Goal: Task Accomplishment & Management: Manage account settings

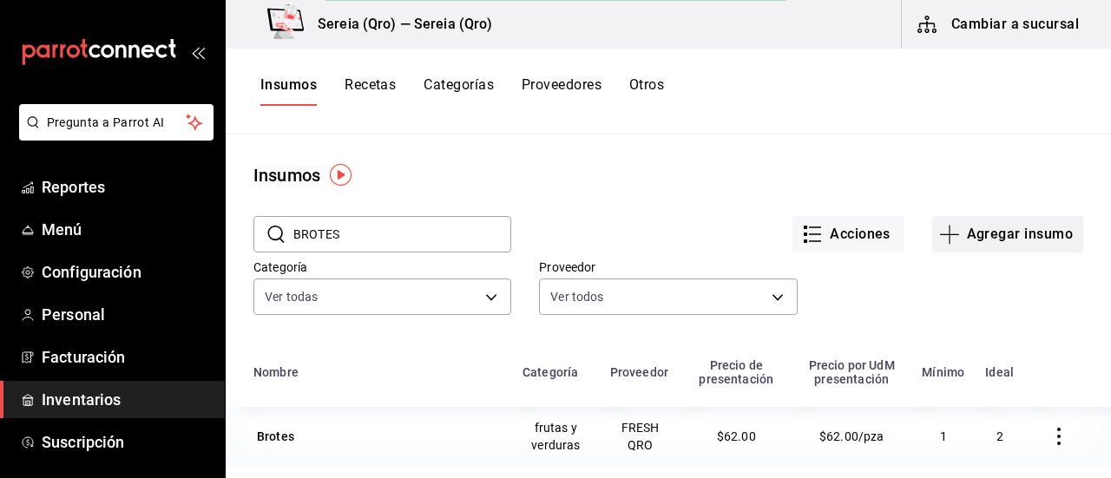
click at [971, 236] on button "Agregar insumo" at bounding box center [1008, 234] width 151 height 36
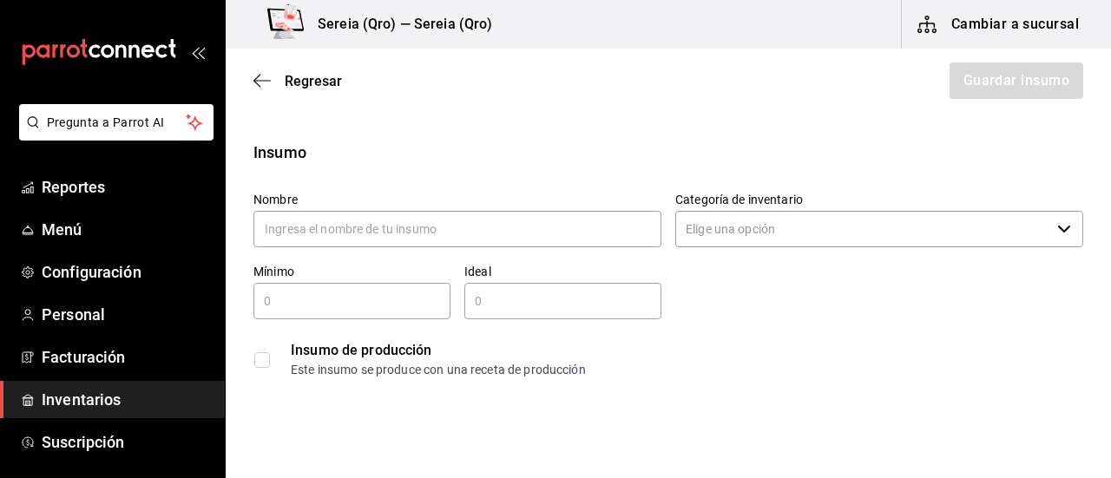
click at [253, 86] on div "Regresar Guardar insumo" at bounding box center [669, 81] width 886 height 64
click at [260, 77] on icon "button" at bounding box center [262, 81] width 17 height 16
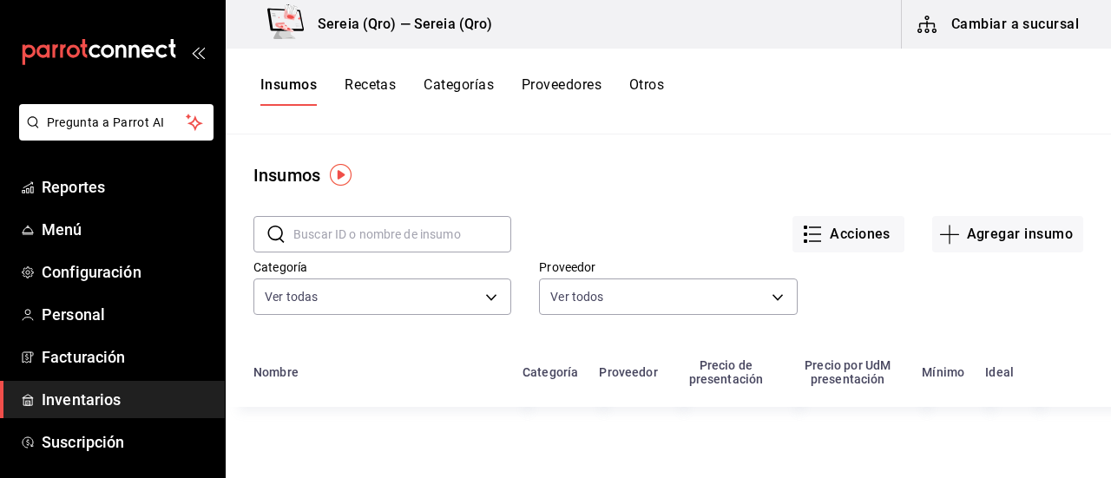
click at [952, 44] on button "Cambiar a sucursal" at bounding box center [999, 24] width 195 height 49
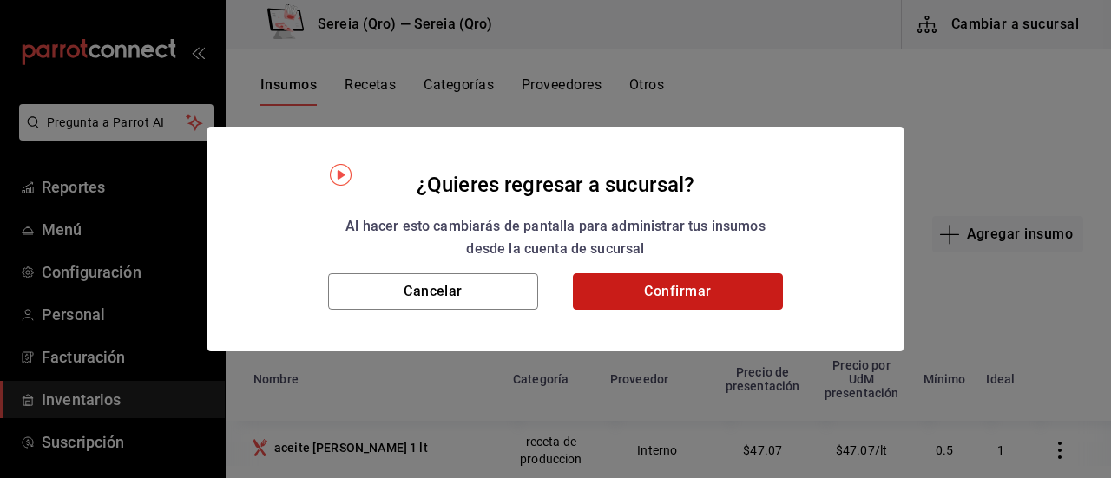
click at [632, 287] on button "Confirmar" at bounding box center [678, 292] width 210 height 36
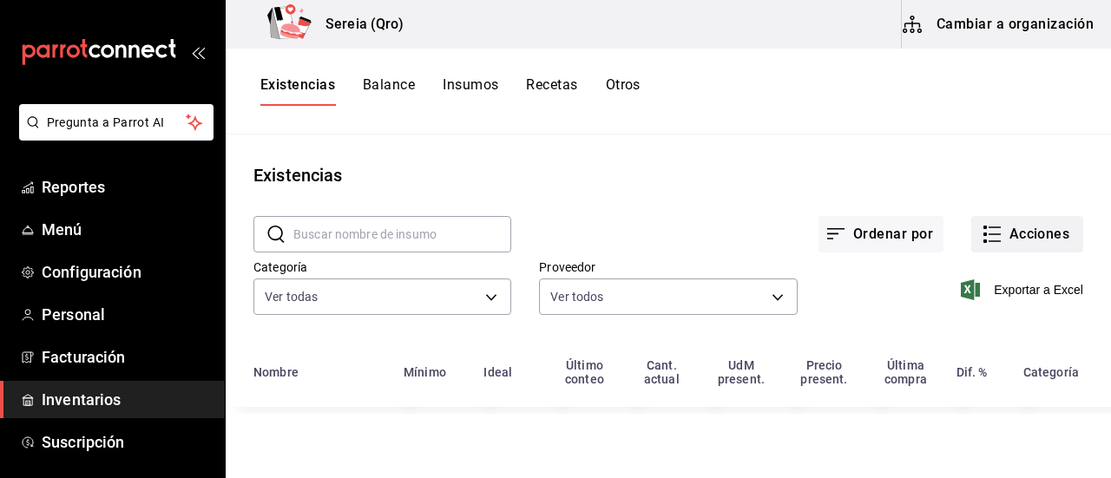
click at [997, 229] on icon "button" at bounding box center [992, 234] width 21 height 21
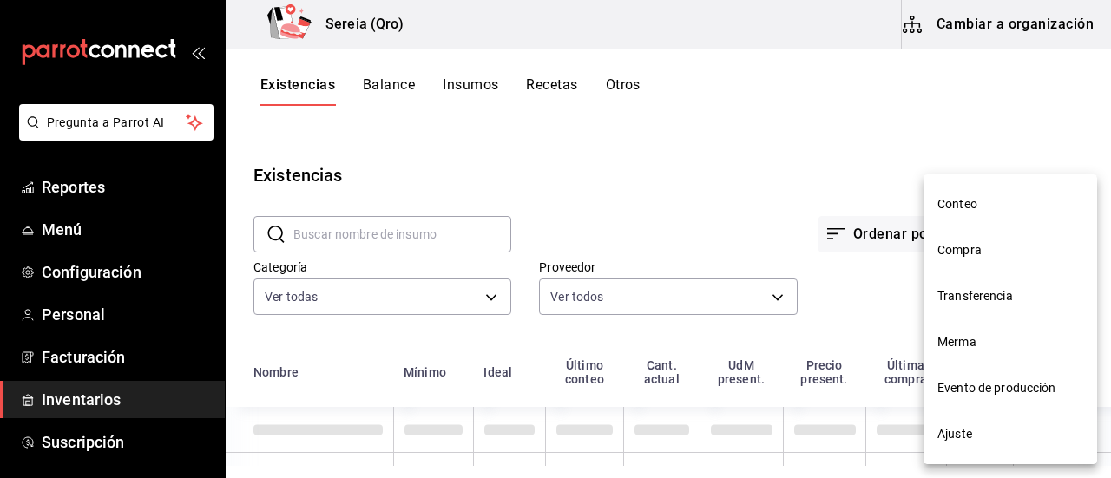
click at [984, 250] on span "Compra" at bounding box center [1011, 250] width 146 height 18
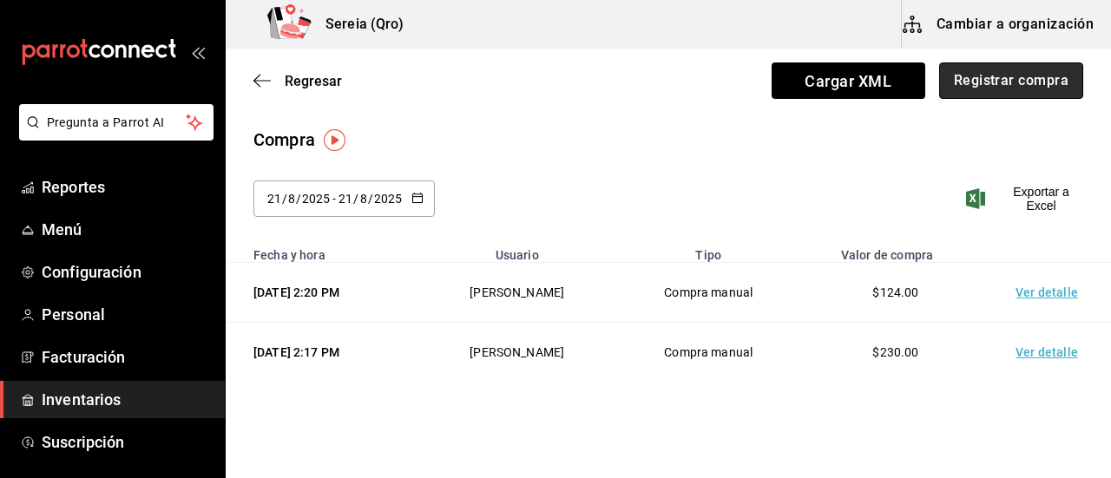
click at [983, 76] on button "Registrar compra" at bounding box center [1012, 81] width 144 height 36
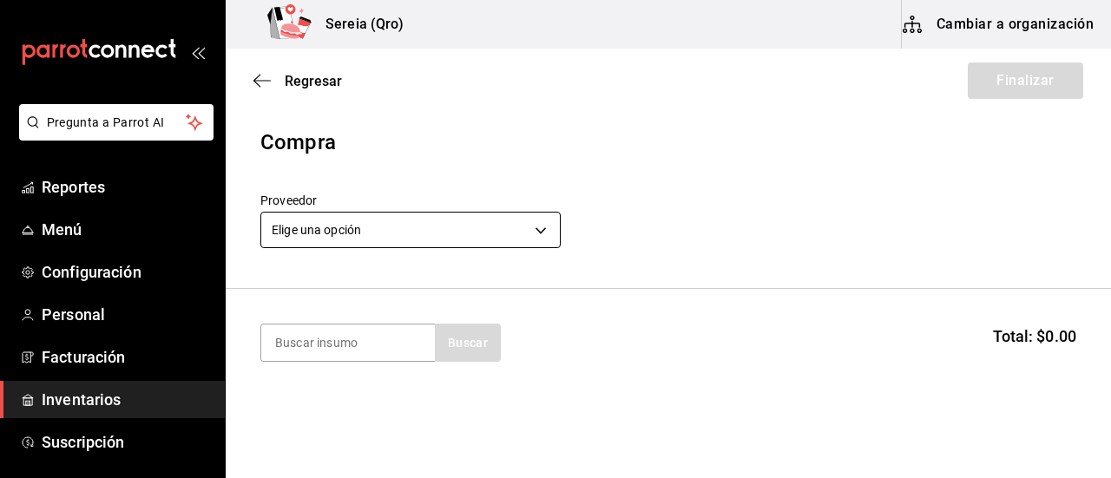
click at [540, 228] on body "Pregunta a Parrot AI Reportes Menú Configuración Personal Facturación Inventari…" at bounding box center [555, 190] width 1111 height 380
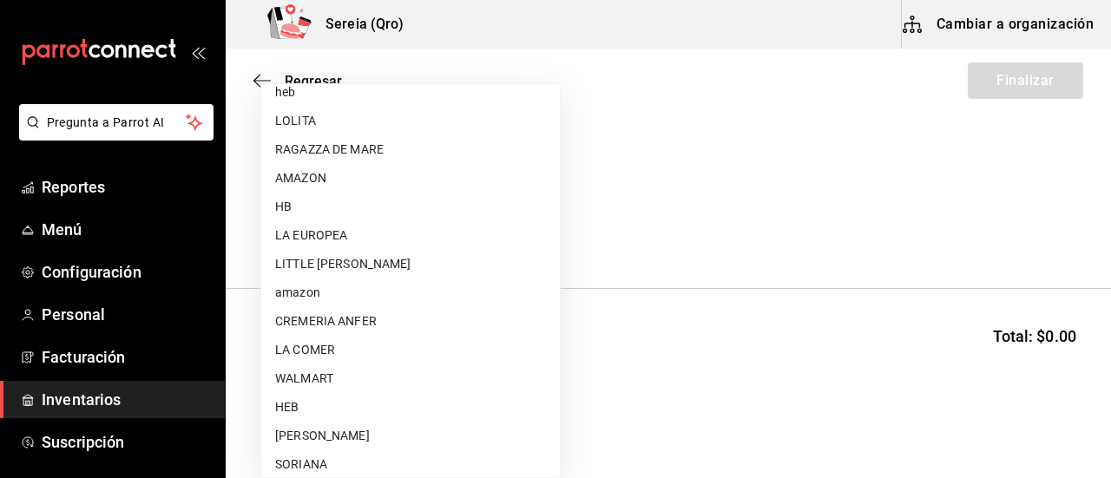
scroll to position [98, 0]
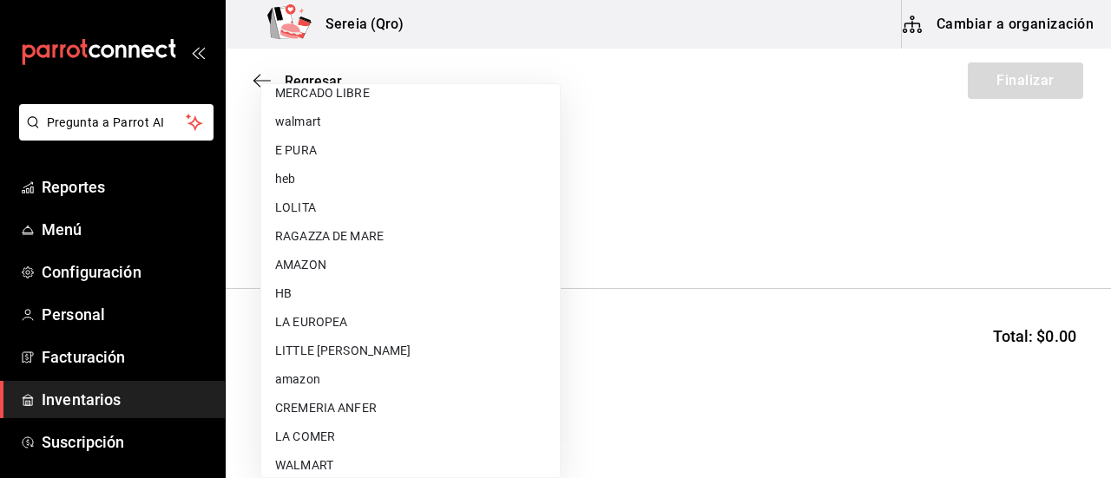
click at [401, 239] on li "RAGAZZA DE MARE" at bounding box center [410, 236] width 299 height 29
type input "c4774b37-e9ad-49b2-ab81-125c6eabbd03"
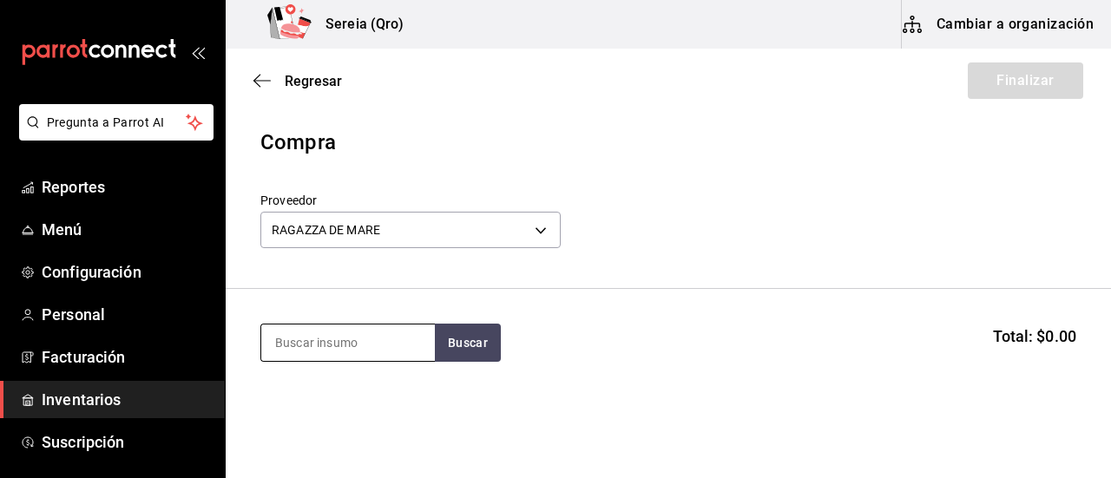
click at [348, 348] on input at bounding box center [348, 343] width 174 height 36
type input "trozo"
click at [485, 346] on button "Buscar" at bounding box center [468, 343] width 66 height 38
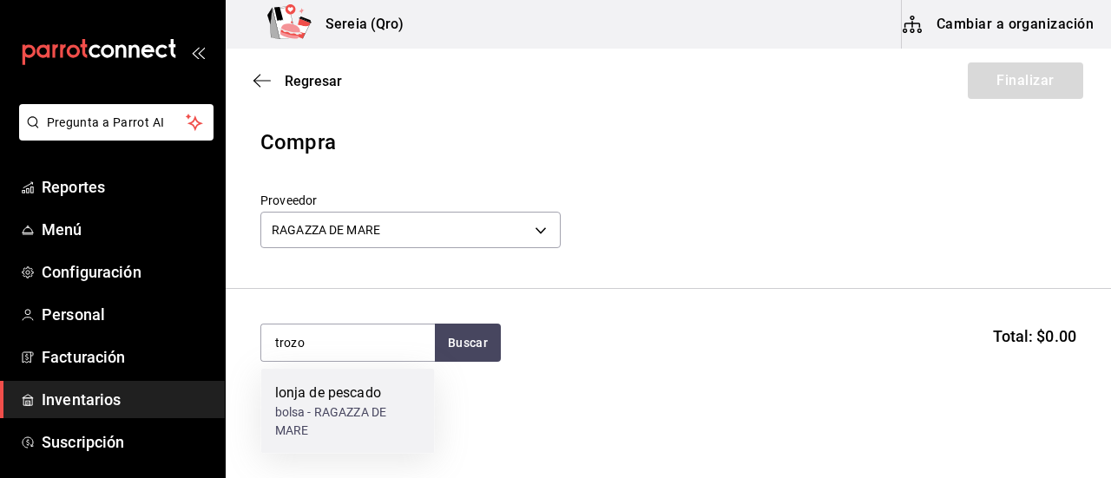
click at [358, 392] on div "lonja de pescado" at bounding box center [348, 393] width 146 height 21
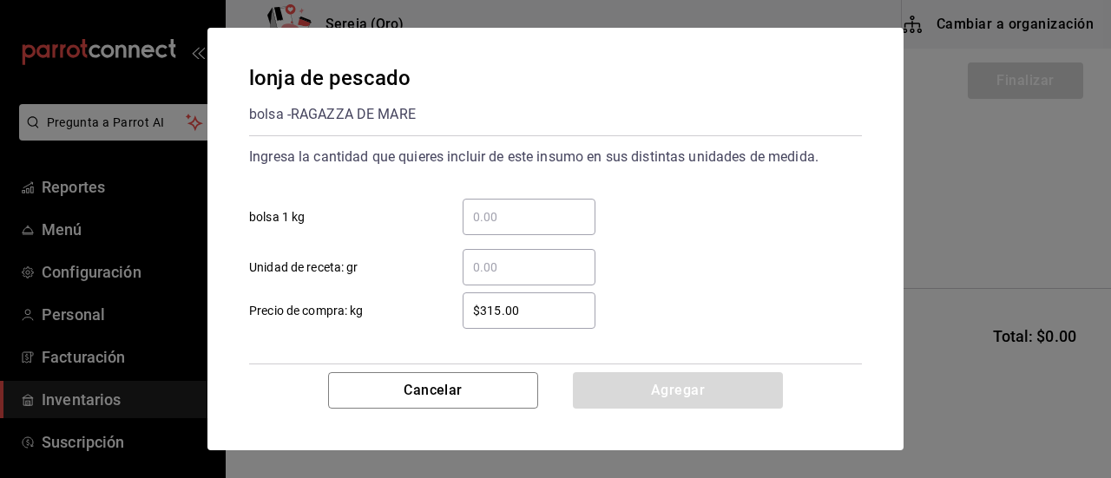
click at [486, 224] on input "​ bolsa 1 kg" at bounding box center [529, 217] width 133 height 21
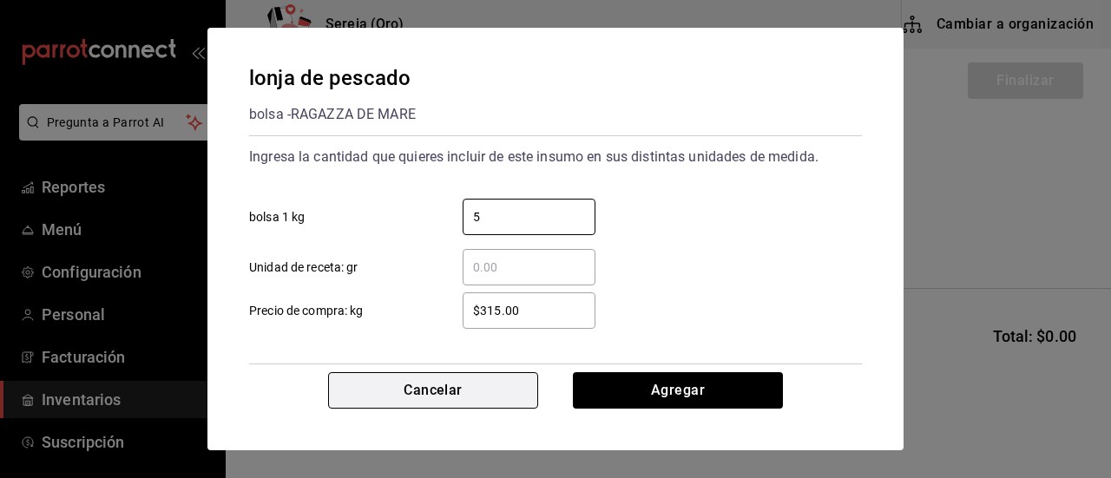
type input "5"
click at [450, 399] on button "Cancelar" at bounding box center [433, 391] width 210 height 36
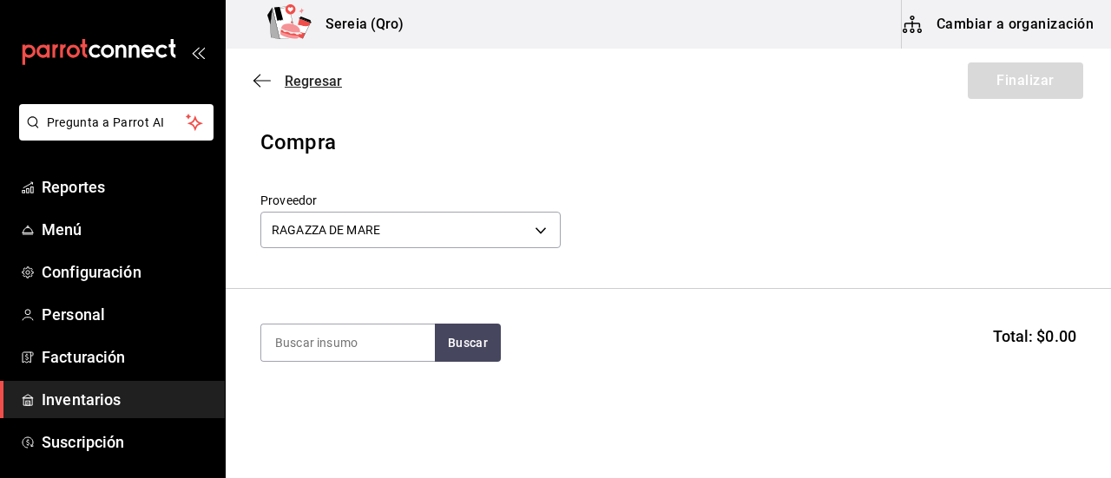
click at [255, 77] on icon "button" at bounding box center [262, 81] width 17 height 16
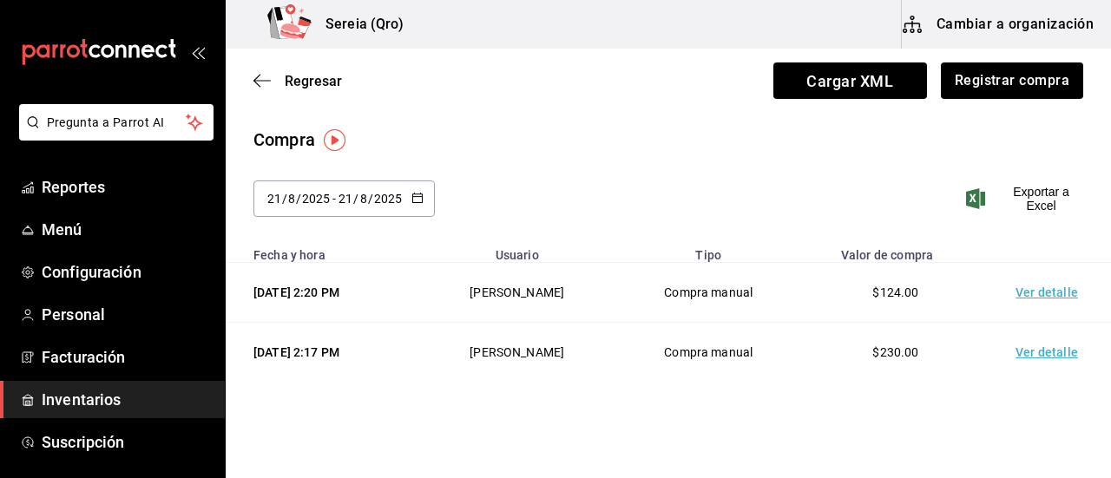
click at [255, 77] on icon "button" at bounding box center [262, 81] width 17 height 16
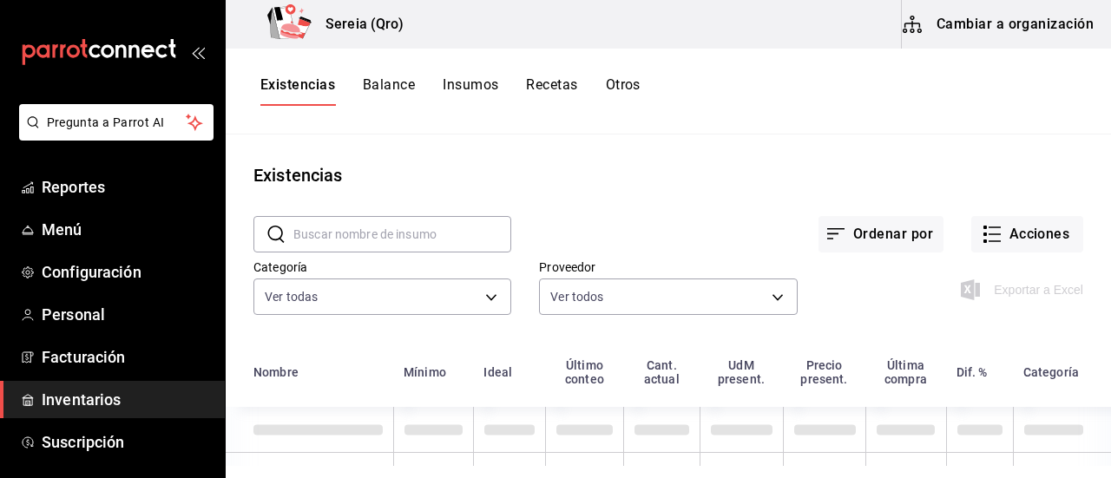
click at [1017, 31] on button "Cambiar a organización" at bounding box center [999, 24] width 195 height 49
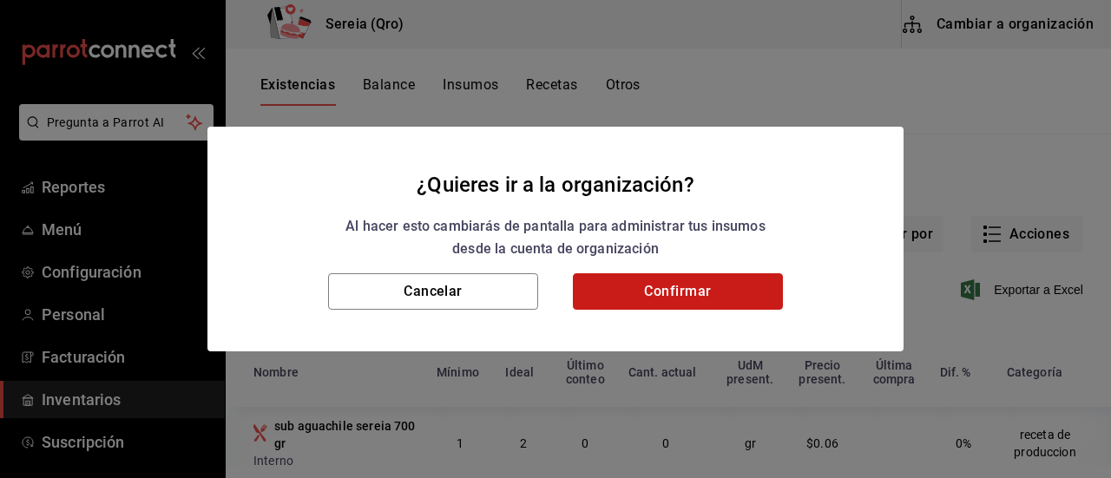
click at [663, 301] on button "Confirmar" at bounding box center [678, 292] width 210 height 36
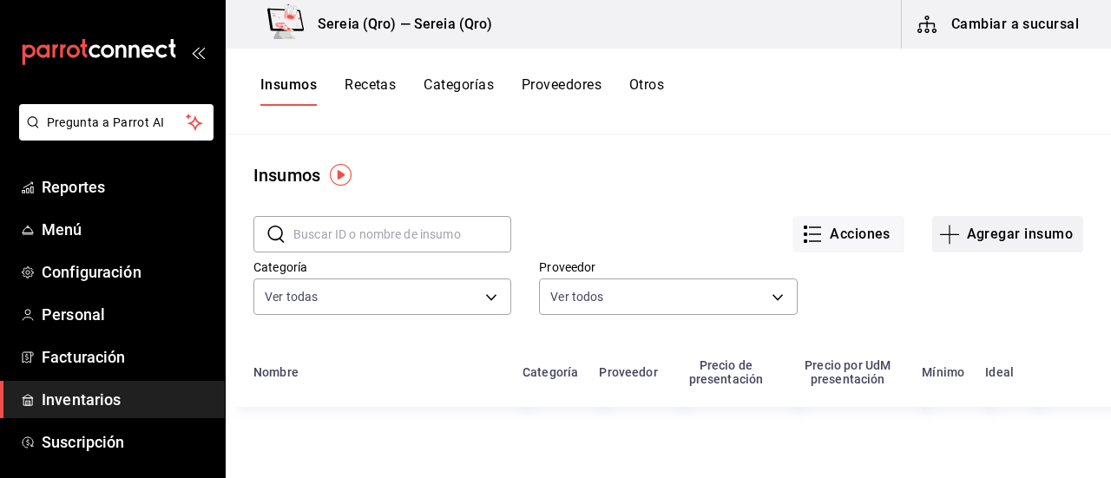
click at [971, 237] on button "Agregar insumo" at bounding box center [1008, 234] width 151 height 36
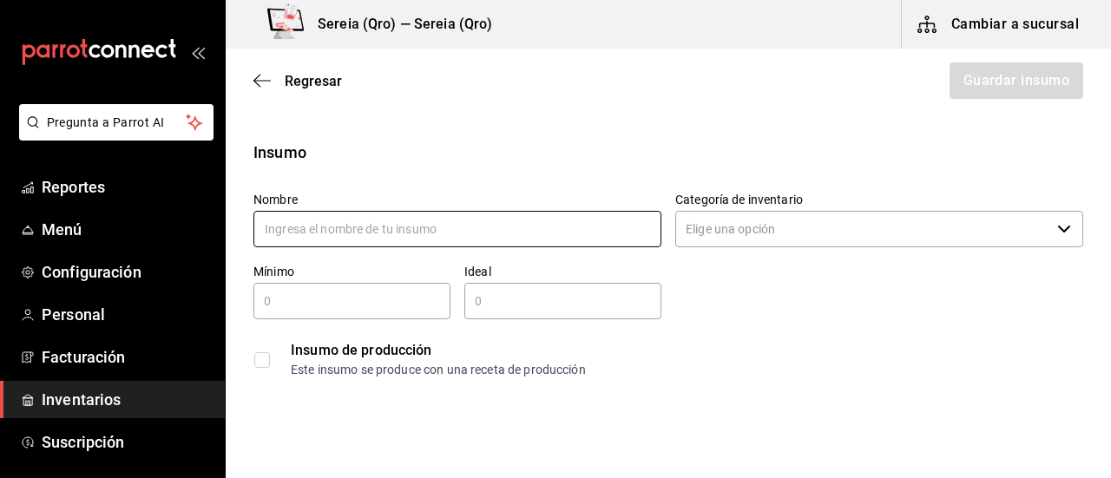
click at [286, 233] on input "text" at bounding box center [458, 229] width 408 height 36
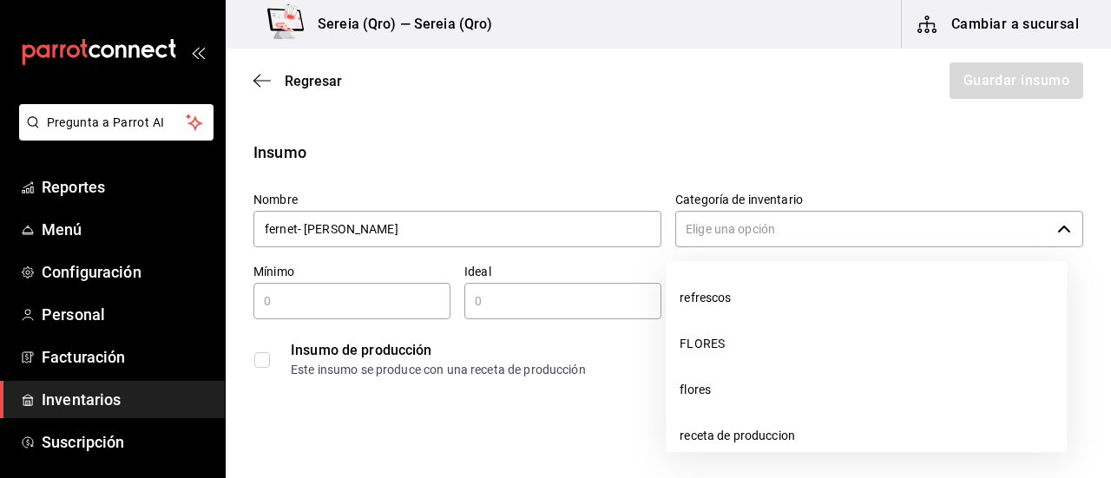
click at [1058, 227] on icon "button" at bounding box center [1065, 229] width 14 height 14
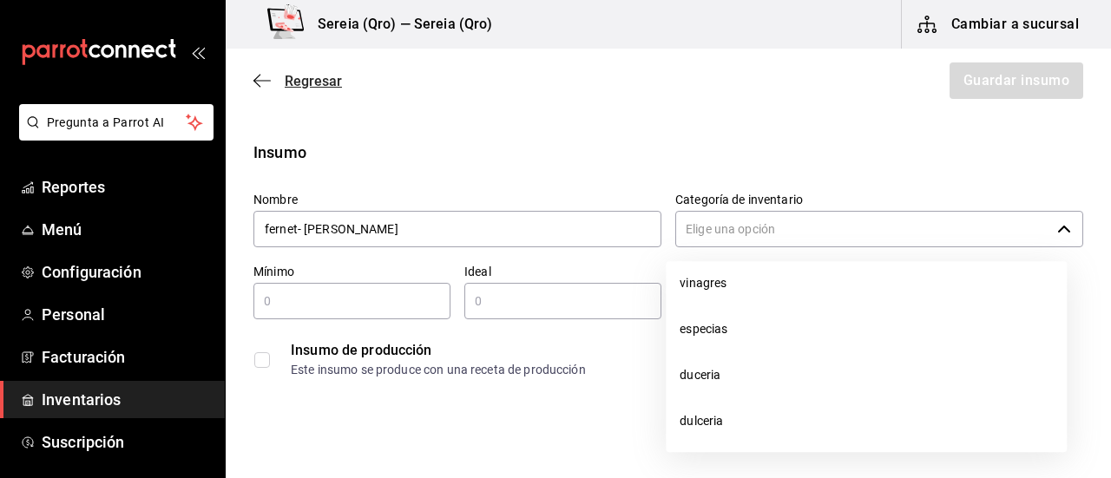
type input "fernet- [PERSON_NAME]"
click at [255, 83] on icon "button" at bounding box center [262, 81] width 17 height 16
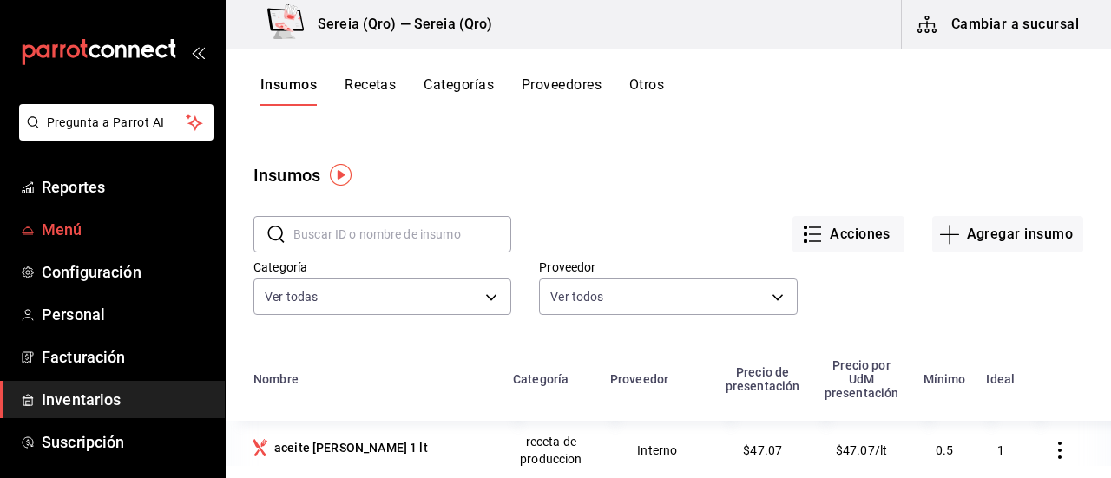
click at [85, 227] on span "Menú" at bounding box center [126, 229] width 169 height 23
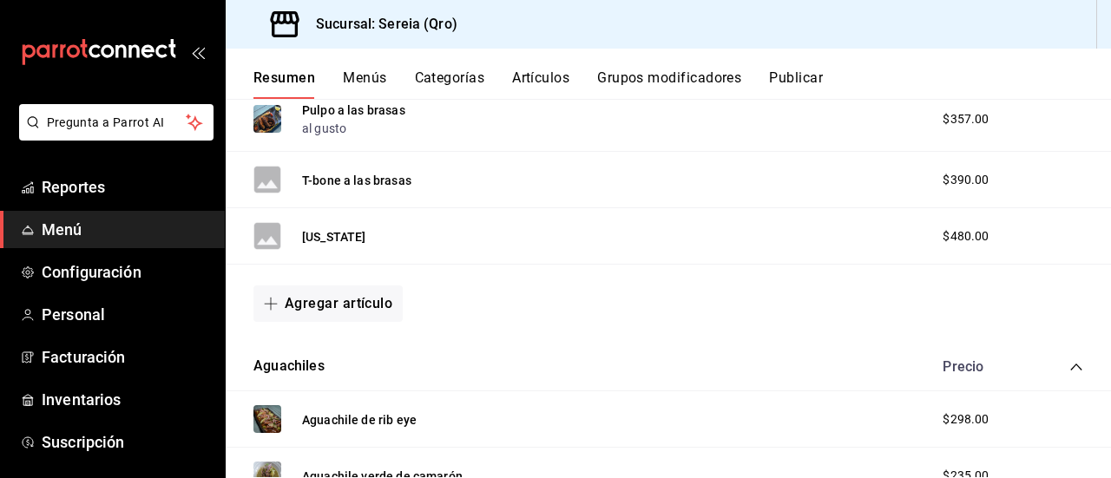
scroll to position [868, 0]
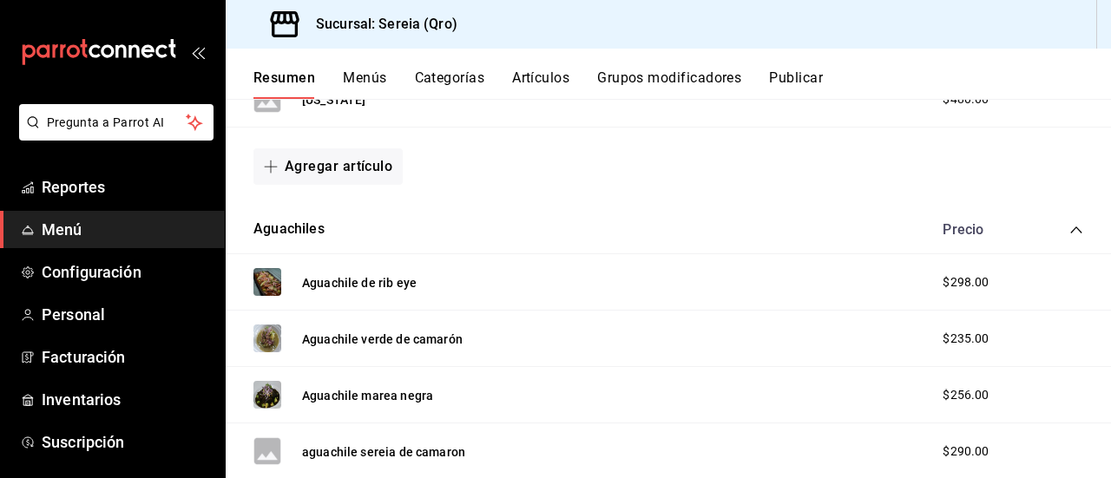
click at [1070, 234] on icon "collapse-category-row" at bounding box center [1077, 230] width 14 height 14
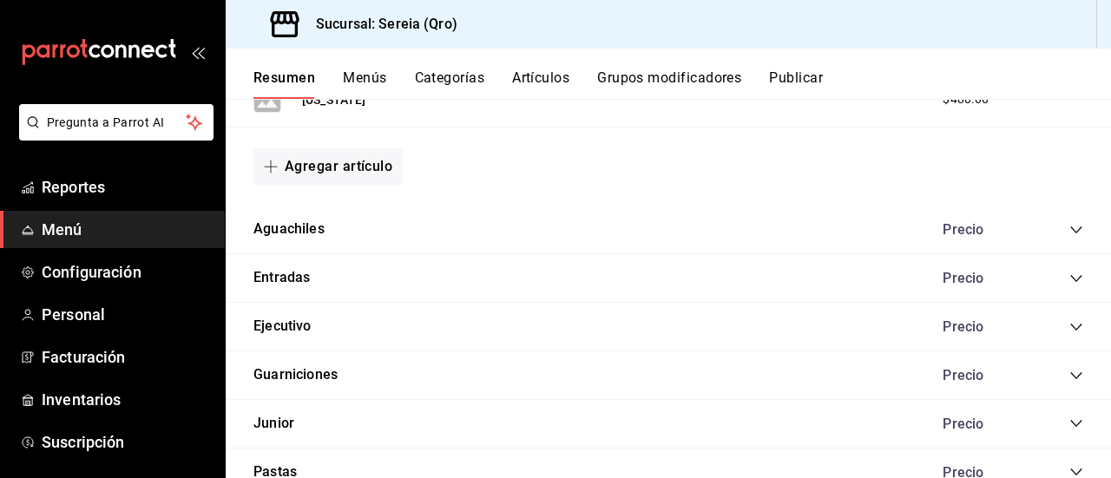
scroll to position [1042, 0]
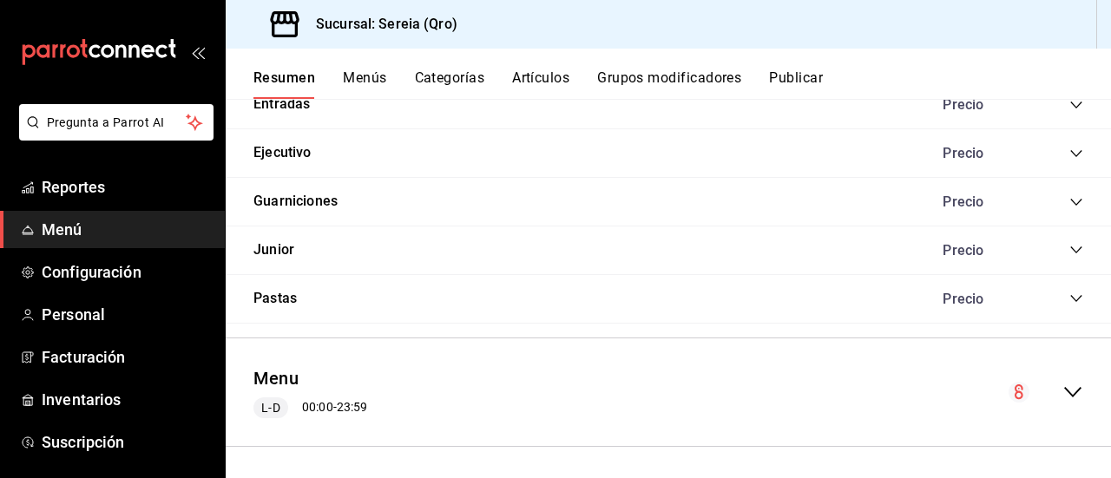
click at [1063, 397] on icon "collapse-menu-row" at bounding box center [1073, 392] width 21 height 21
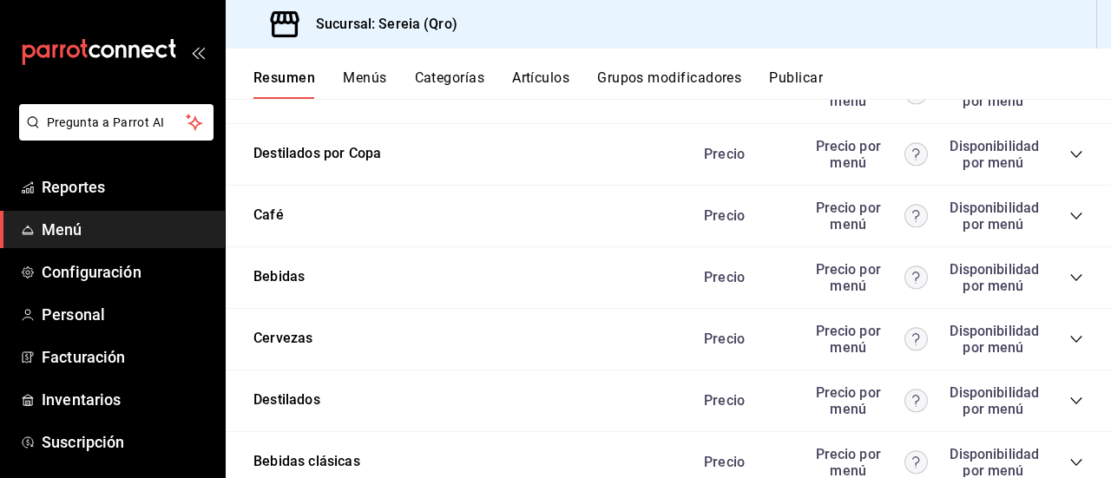
scroll to position [2345, 0]
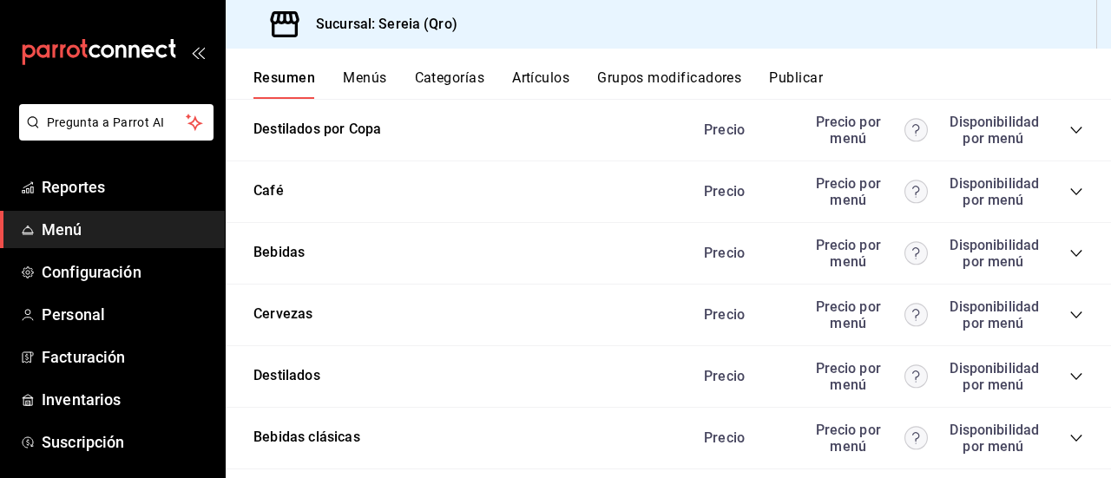
click at [1070, 381] on icon "collapse-category-row" at bounding box center [1077, 377] width 14 height 14
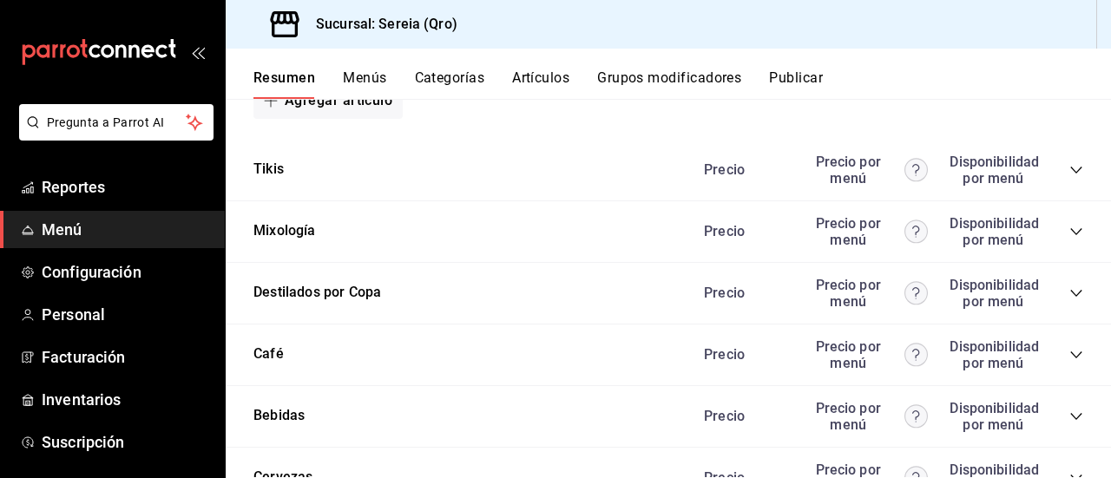
scroll to position [2218, 0]
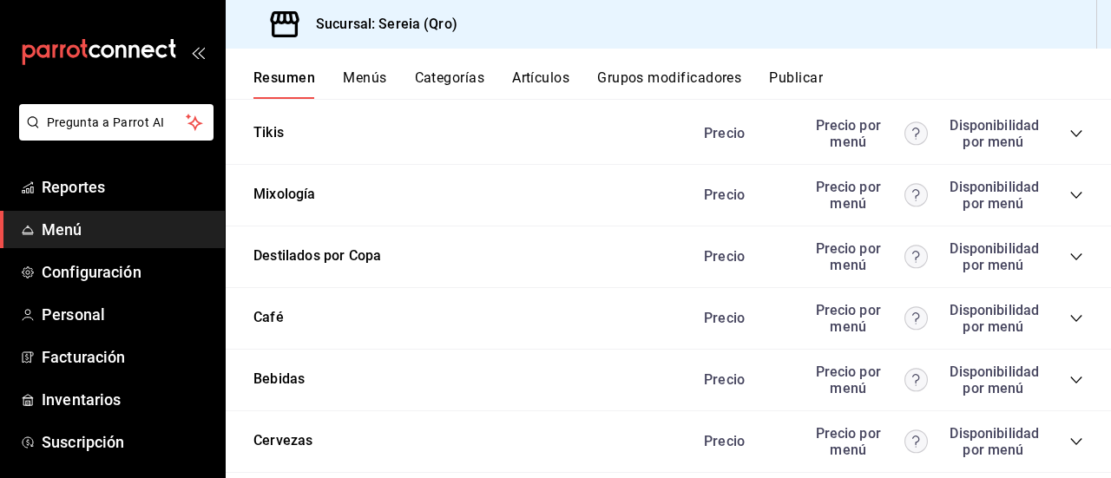
click at [1070, 250] on icon "collapse-category-row" at bounding box center [1077, 257] width 14 height 14
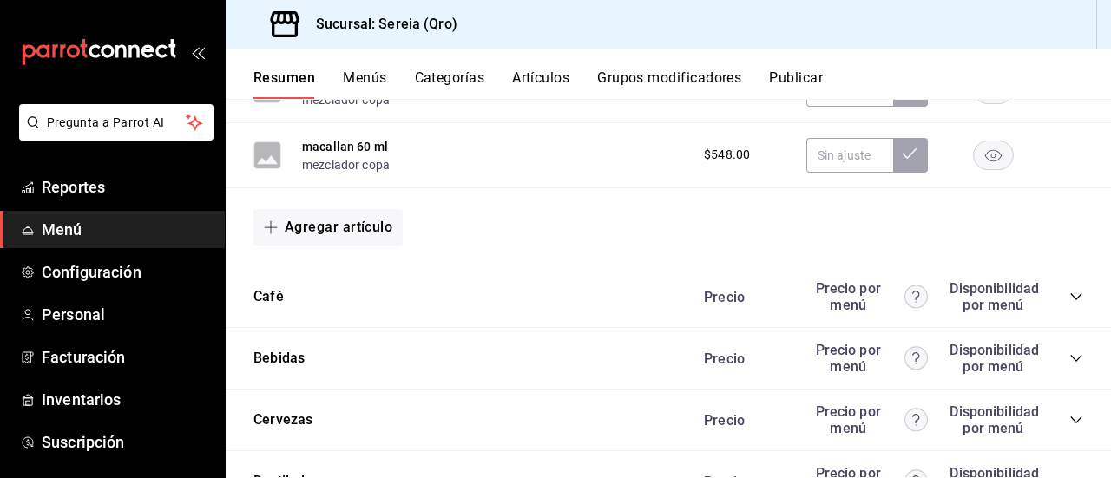
scroll to position [6473, 0]
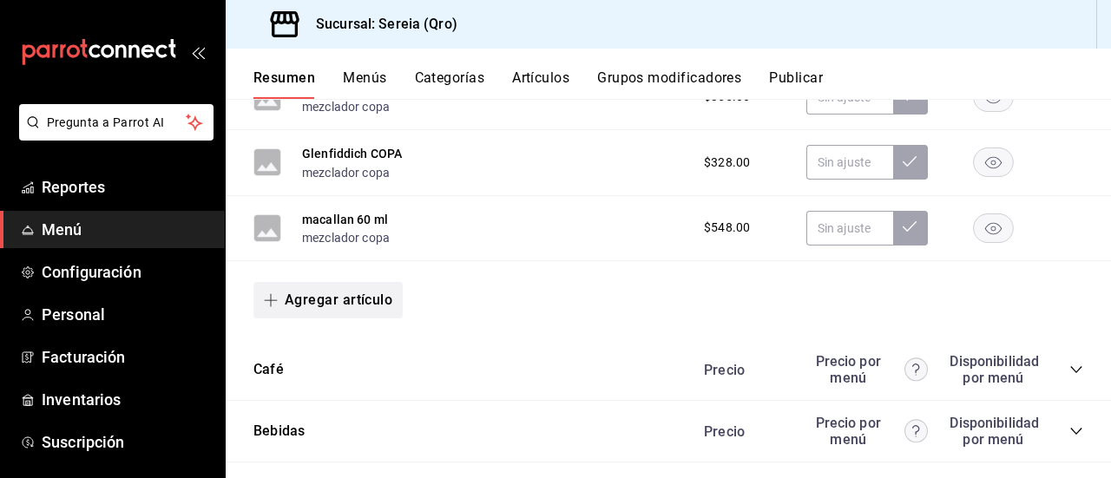
click at [288, 309] on button "Agregar artículo" at bounding box center [328, 300] width 149 height 36
click at [312, 393] on li "Artículo nuevo" at bounding box center [322, 398] width 136 height 43
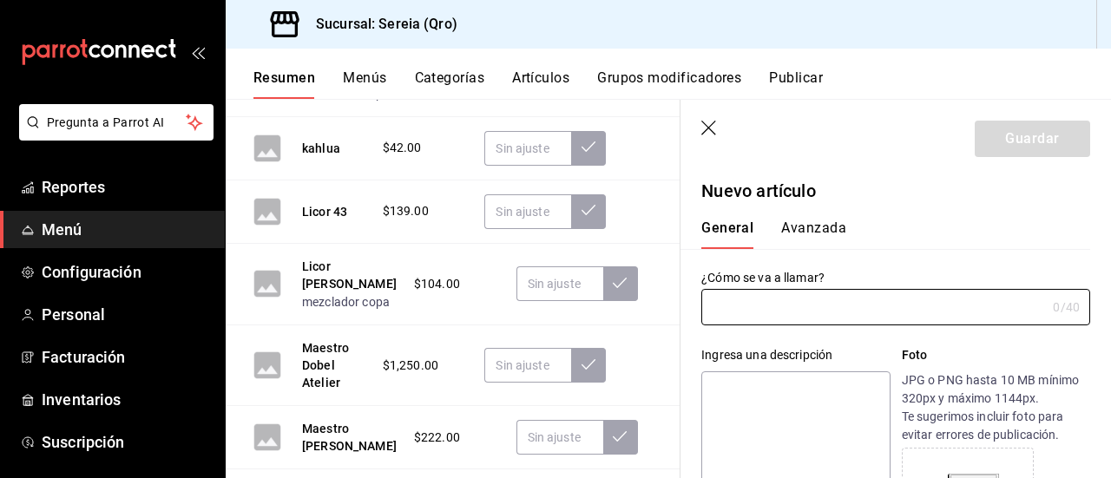
type input "AR-1755814779835"
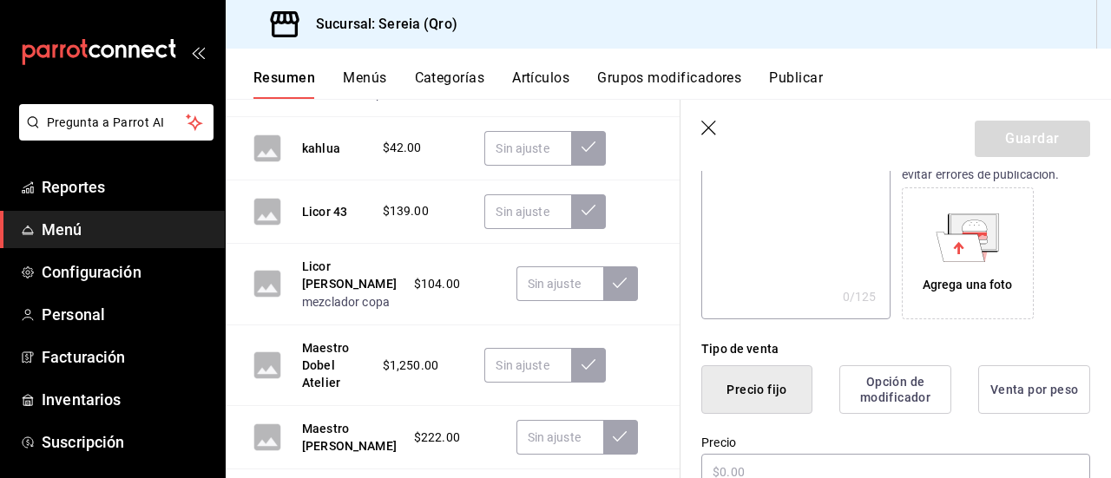
scroll to position [347, 0]
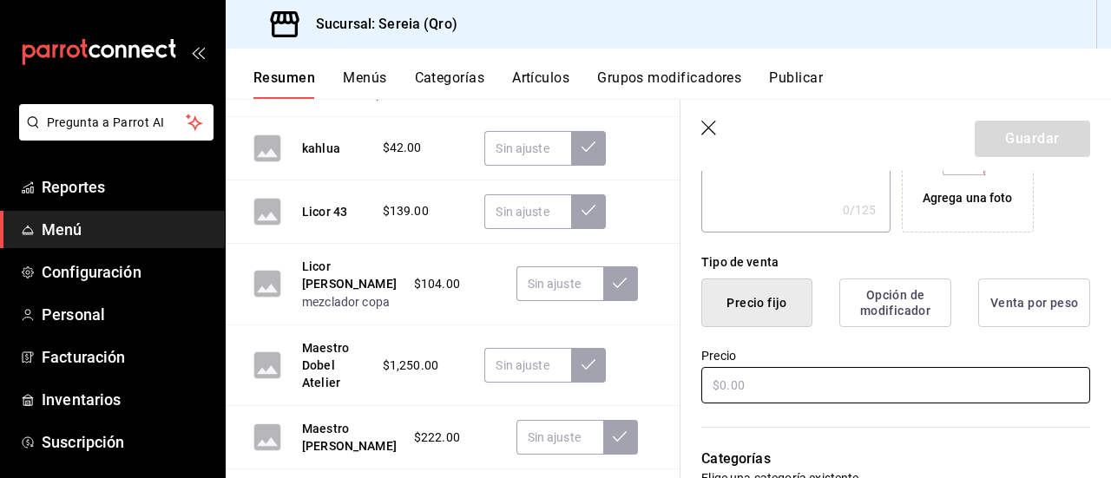
type input "fernet 60 ml"
click at [737, 395] on input "text" at bounding box center [896, 385] width 389 height 36
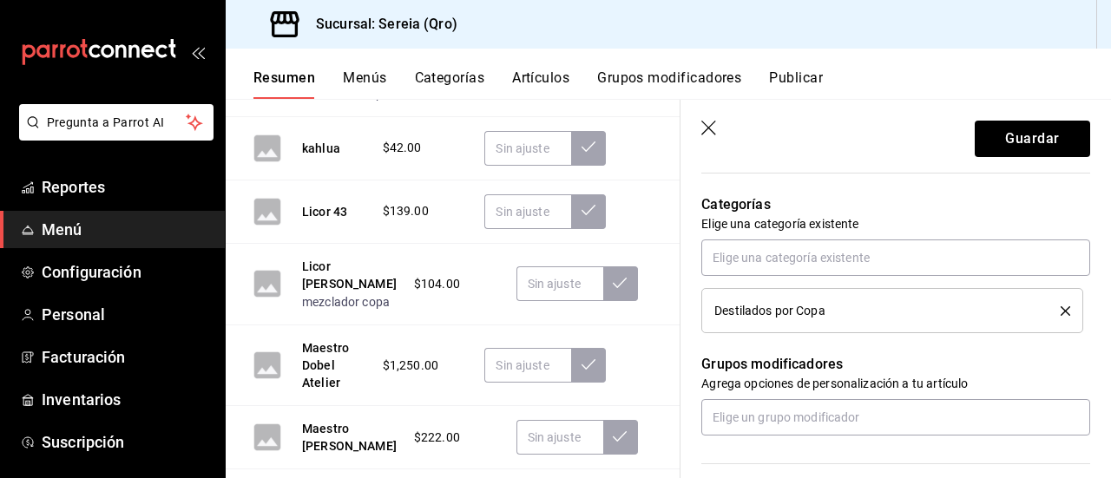
scroll to position [608, 0]
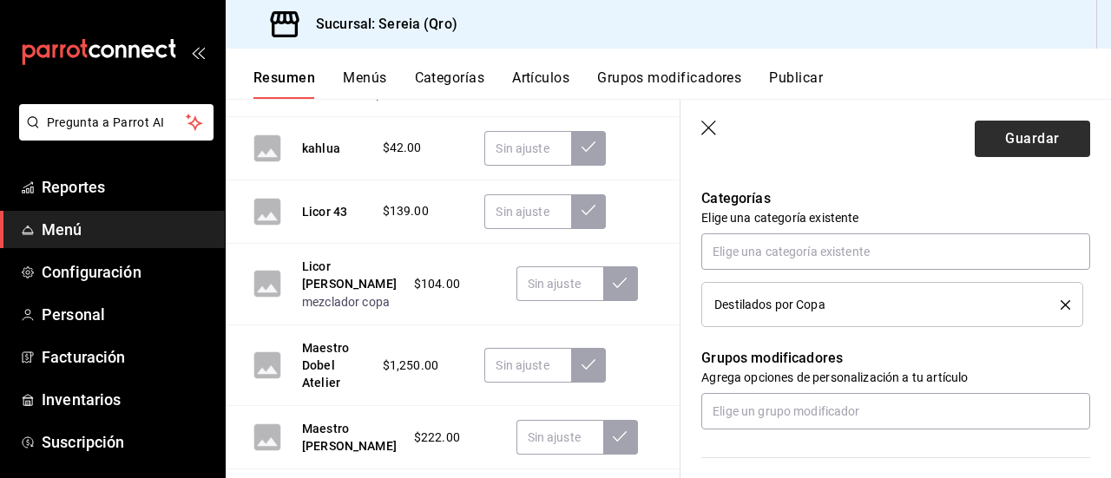
type input "$120.00"
click at [1003, 136] on button "Guardar" at bounding box center [1032, 139] width 115 height 36
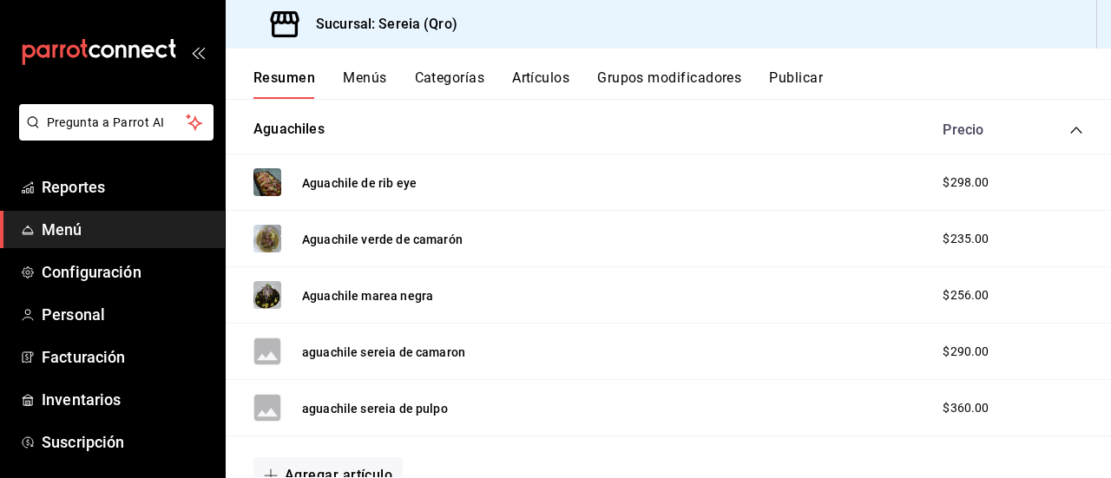
scroll to position [1402, 0]
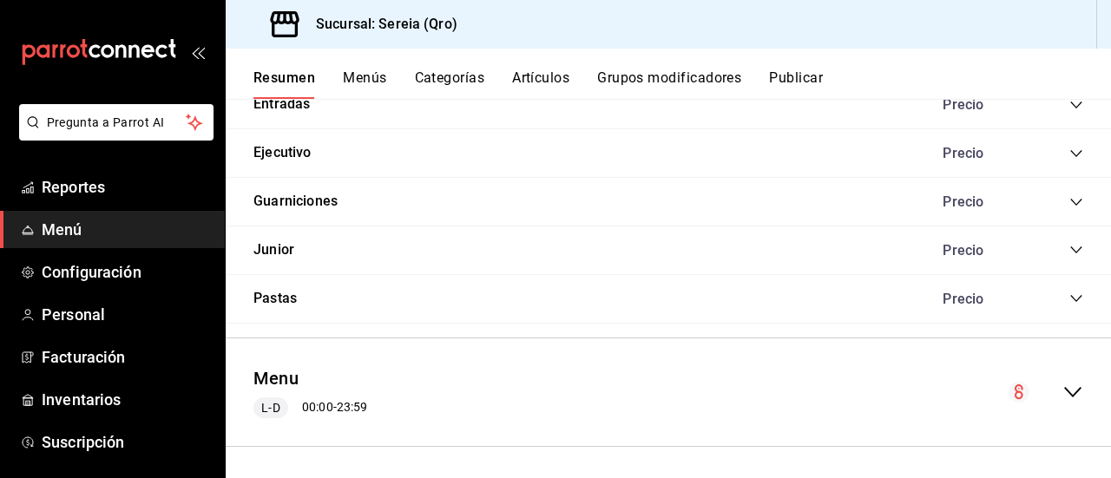
click at [1068, 386] on icon "collapse-menu-row" at bounding box center [1073, 392] width 21 height 21
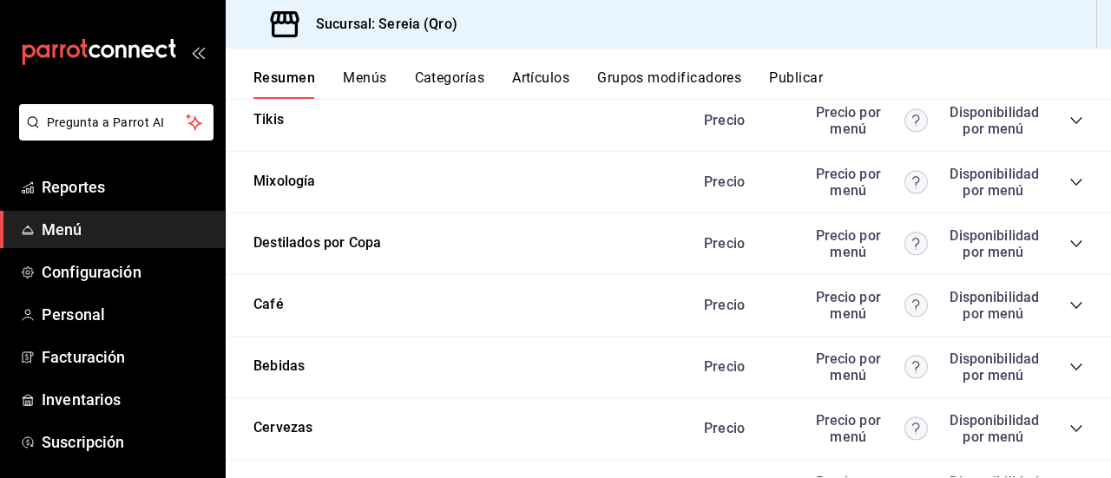
scroll to position [2618, 0]
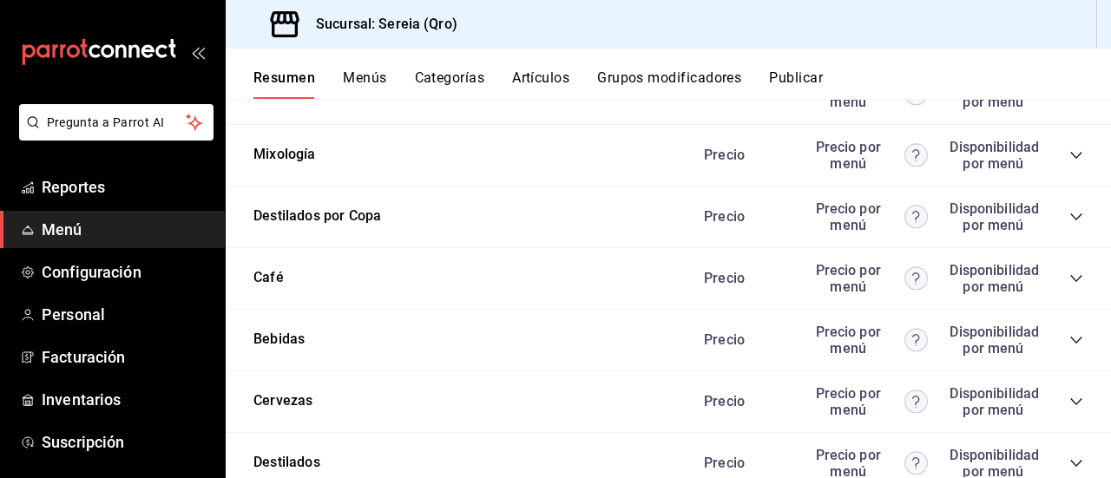
click at [1070, 221] on icon "collapse-category-row" at bounding box center [1077, 217] width 14 height 14
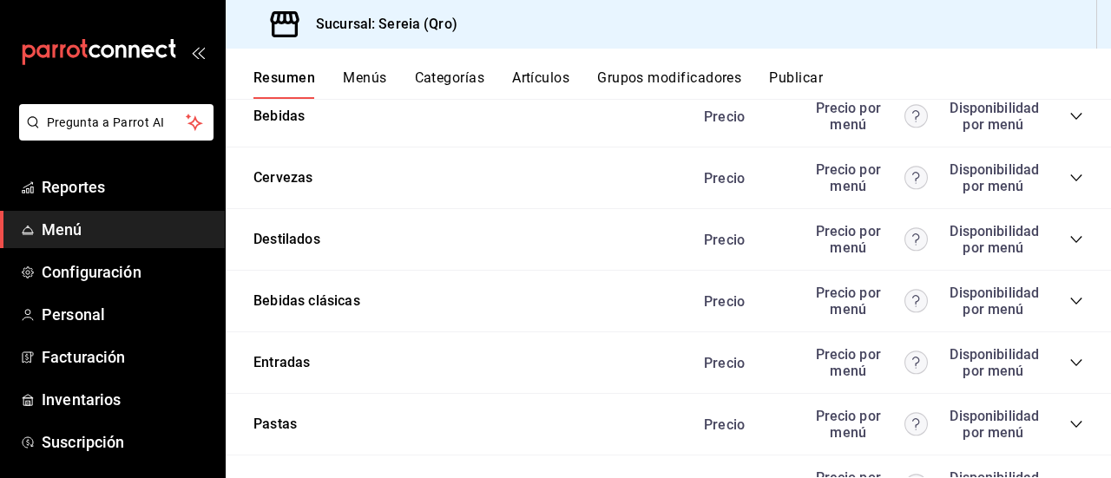
scroll to position [6951, 0]
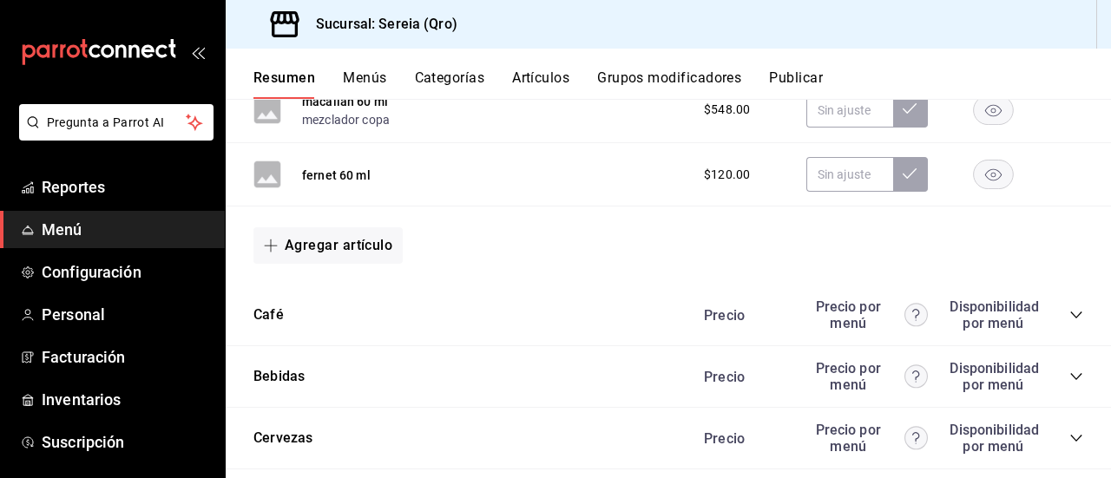
click at [339, 188] on div "fernet 60 ml" at bounding box center [312, 175] width 117 height 28
click at [336, 180] on button "fernet 60 ml" at bounding box center [336, 175] width 69 height 17
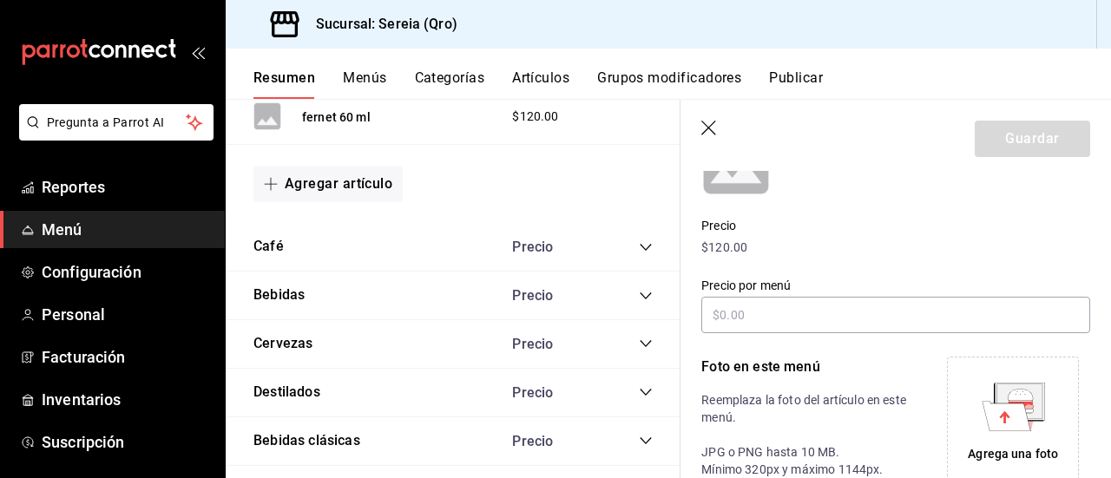
scroll to position [6910, 0]
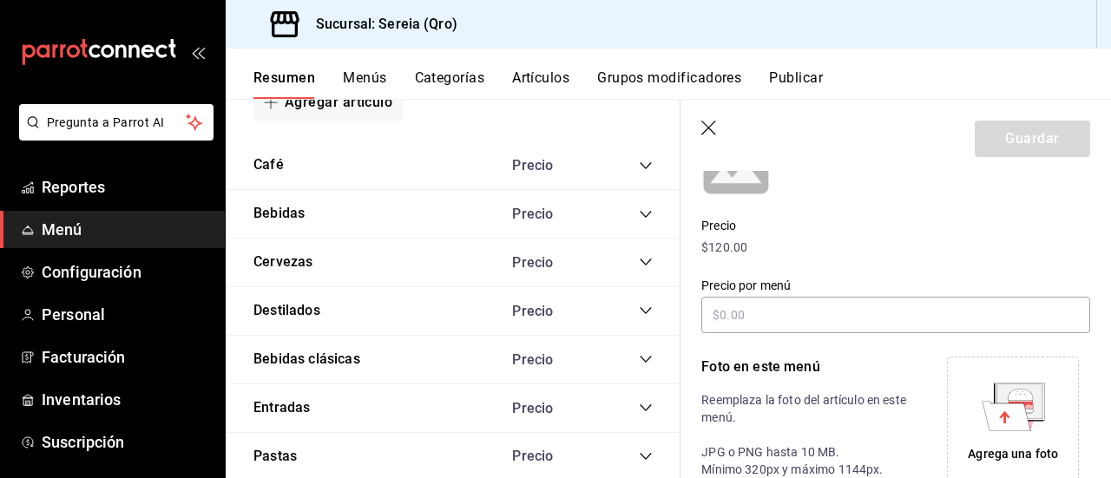
click at [709, 132] on icon "button" at bounding box center [710, 129] width 17 height 17
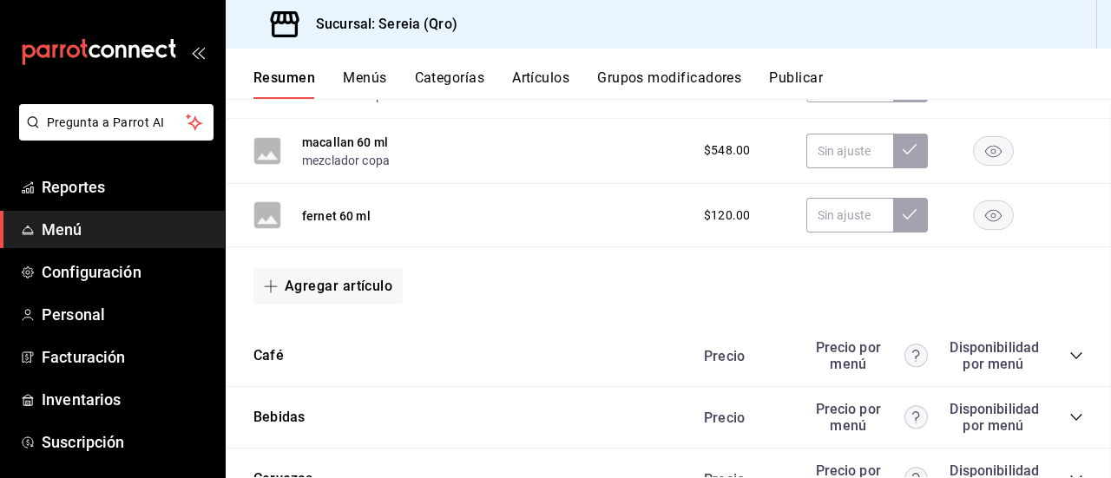
scroll to position [7619, 0]
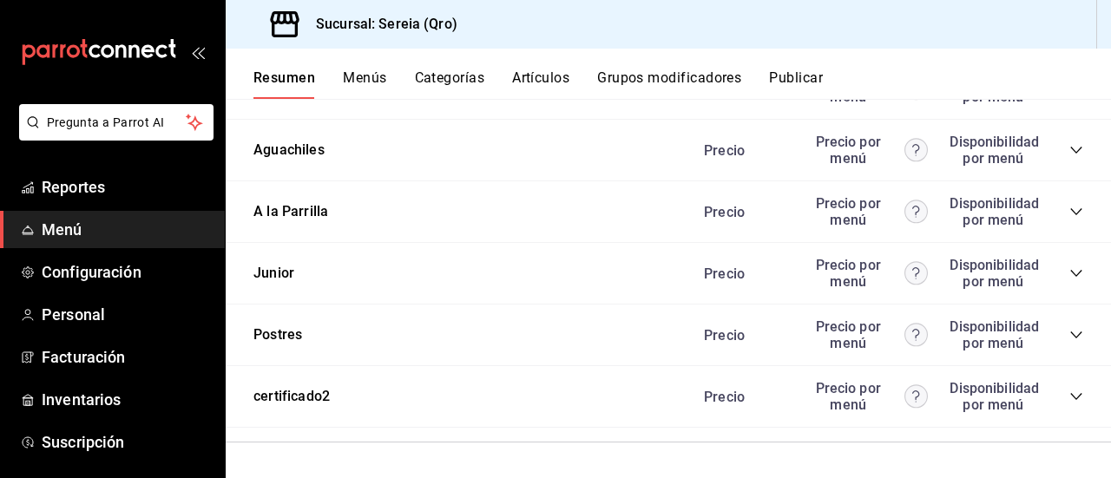
click at [538, 81] on button "Artículos" at bounding box center [540, 84] width 57 height 30
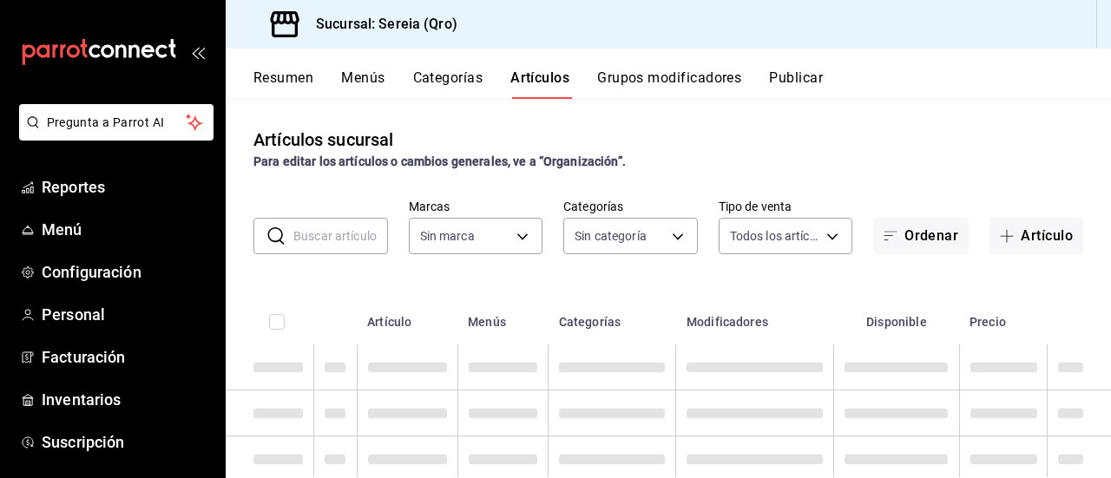
type input "e26cb55a-85e0-41b2-9155-b47575076aeb"
click at [334, 240] on input "text" at bounding box center [340, 236] width 95 height 35
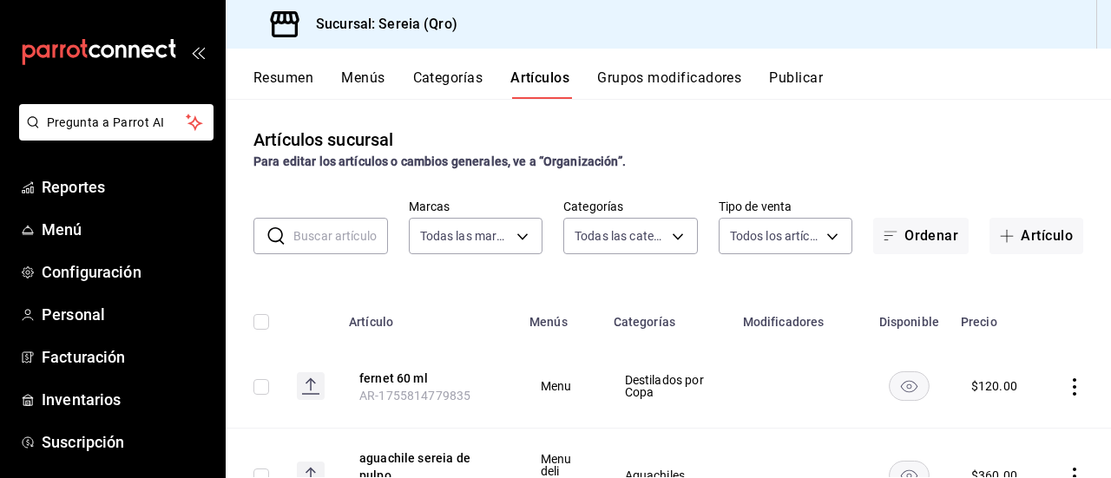
type input "78151d21-ba83-4377-a682-524dbb51cb05,a56e6f60-5064-486e-a0e6-83ef2b622883,0deac…"
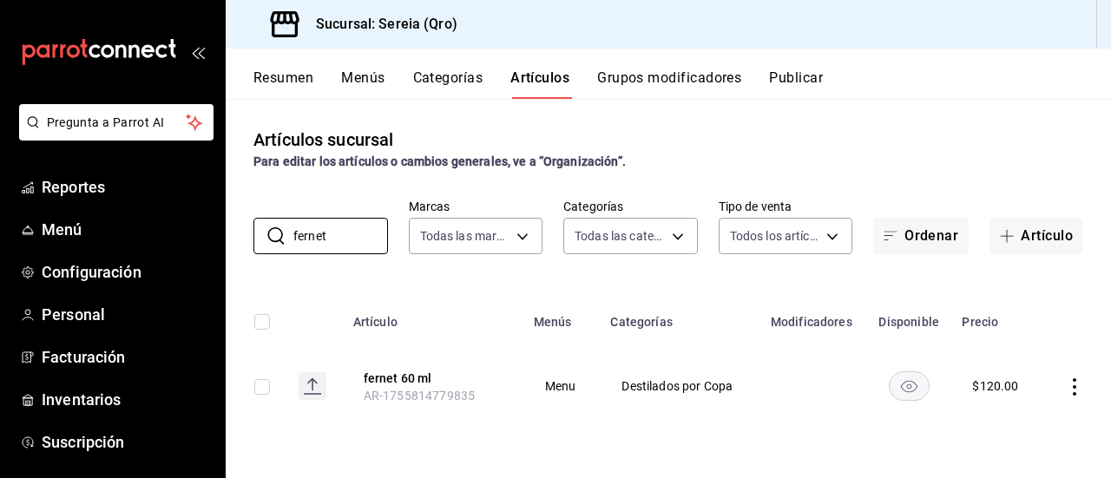
type input "fernet"
click at [392, 386] on button "fernet 60 ml" at bounding box center [433, 378] width 139 height 17
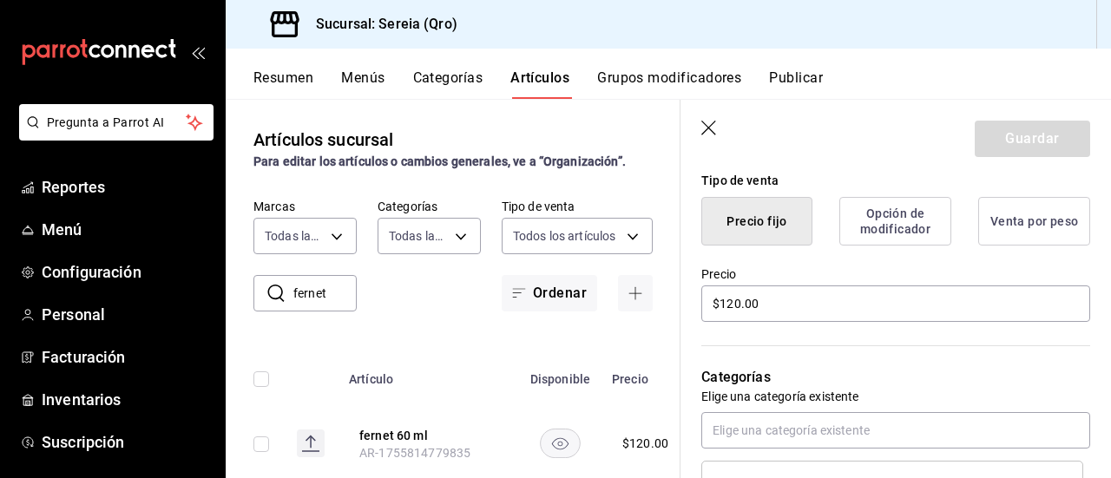
scroll to position [434, 0]
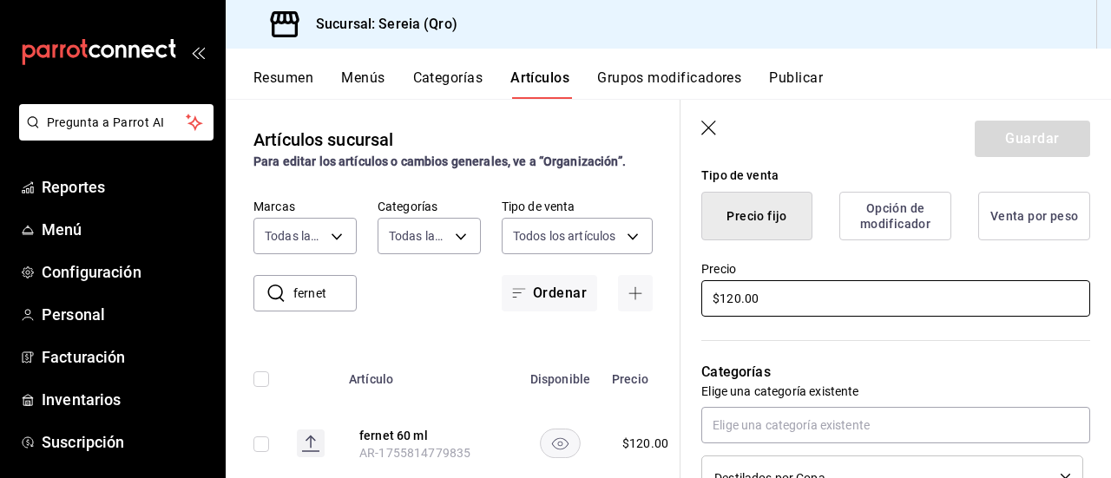
click at [733, 297] on input "$120.00" at bounding box center [896, 298] width 389 height 36
type input "$150.00"
click at [991, 146] on button "Guardar" at bounding box center [1032, 139] width 115 height 36
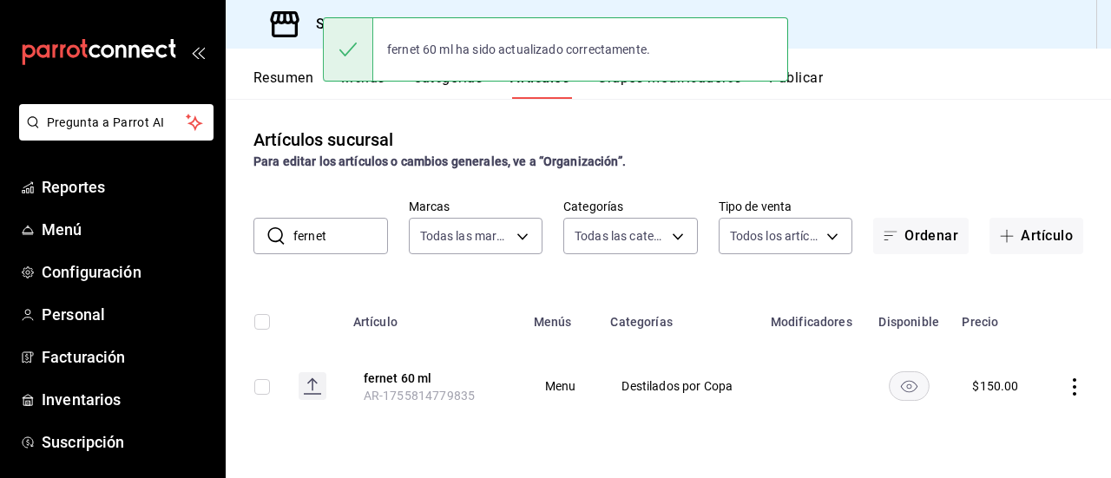
click at [279, 70] on button "Resumen" at bounding box center [284, 84] width 60 height 30
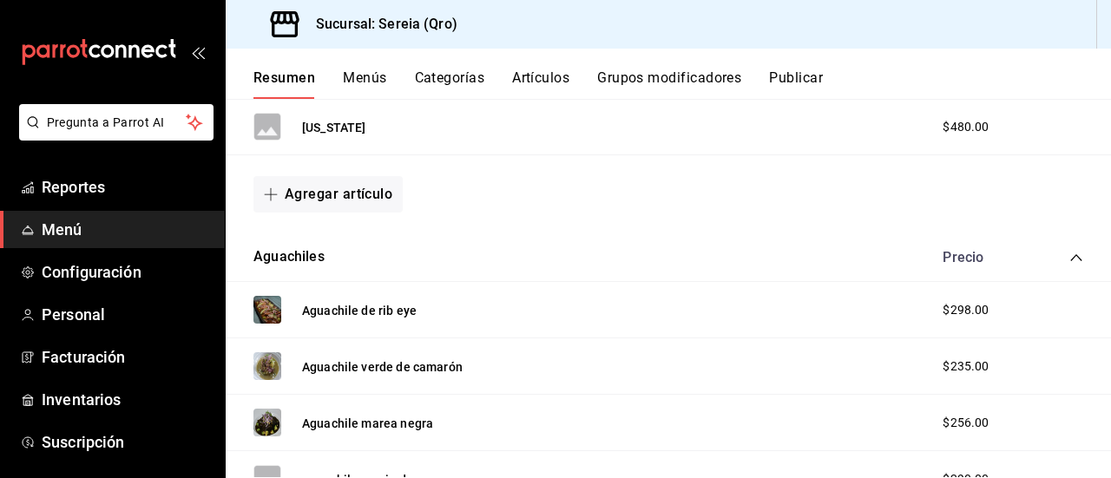
scroll to position [868, 0]
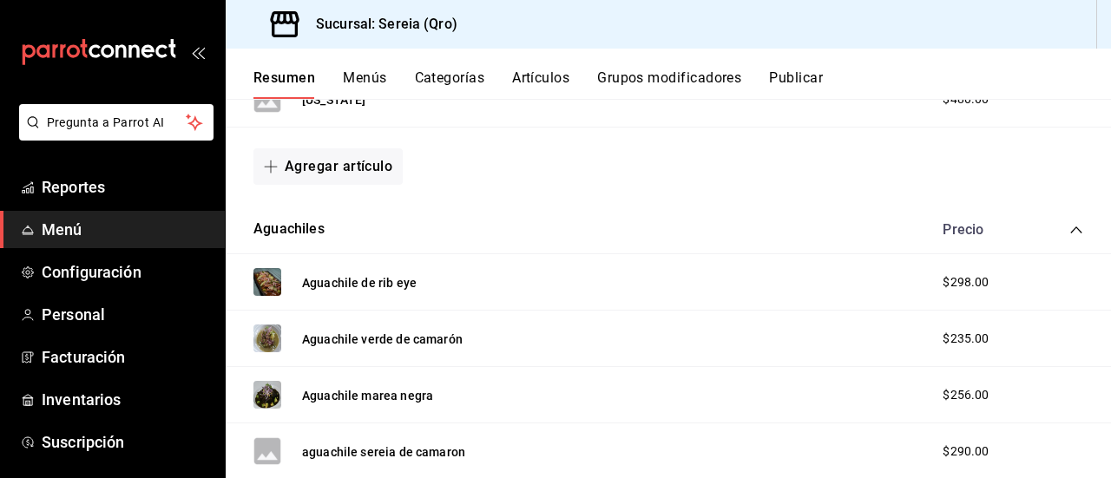
click at [1070, 225] on icon "collapse-category-row" at bounding box center [1077, 230] width 14 height 14
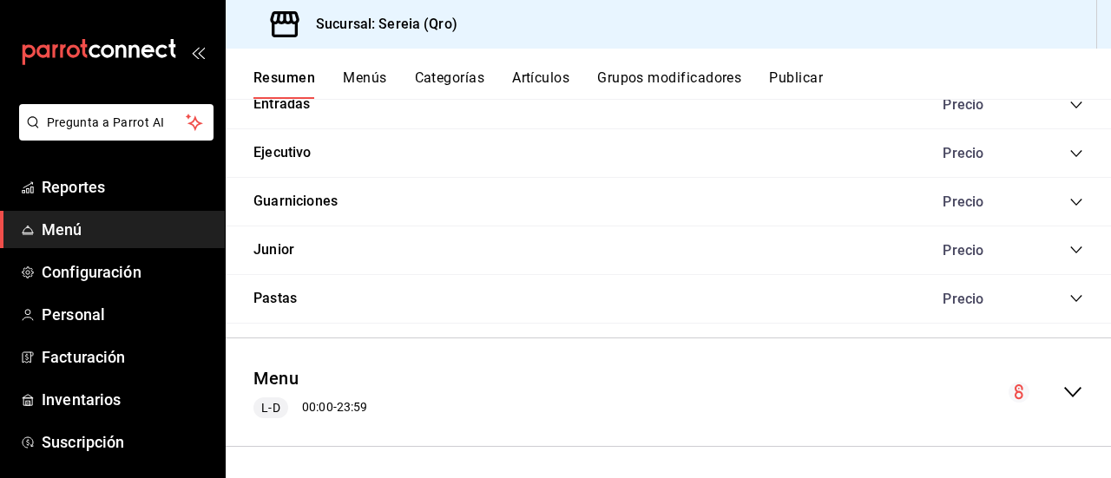
scroll to position [1044, 0]
click at [1065, 386] on icon "collapse-menu-row" at bounding box center [1073, 391] width 17 height 10
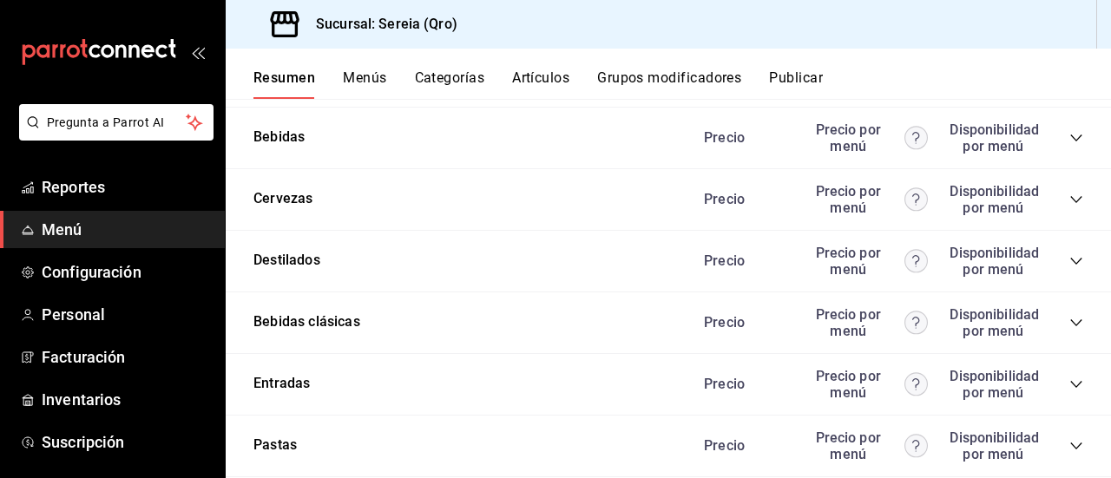
scroll to position [2447, 0]
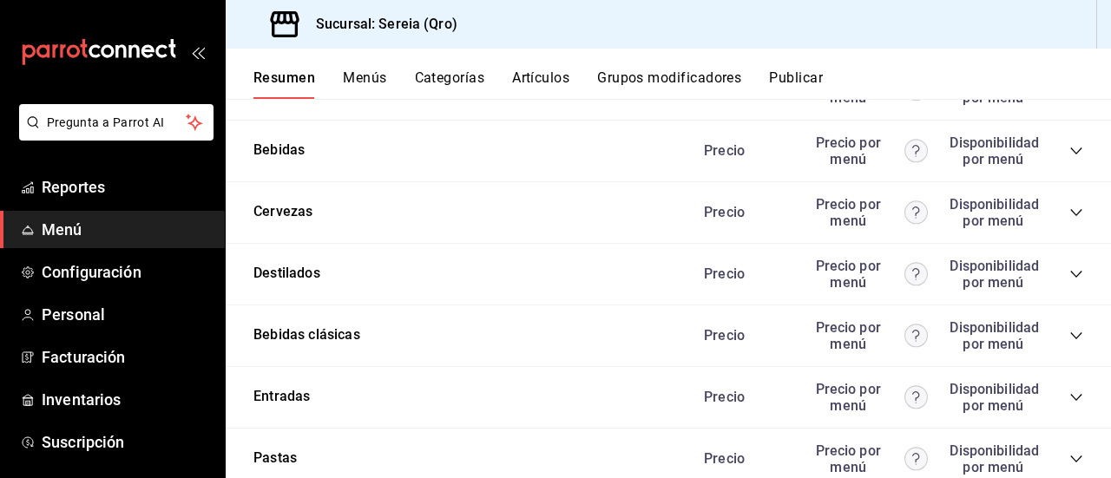
click at [1070, 275] on icon "collapse-category-row" at bounding box center [1077, 274] width 14 height 14
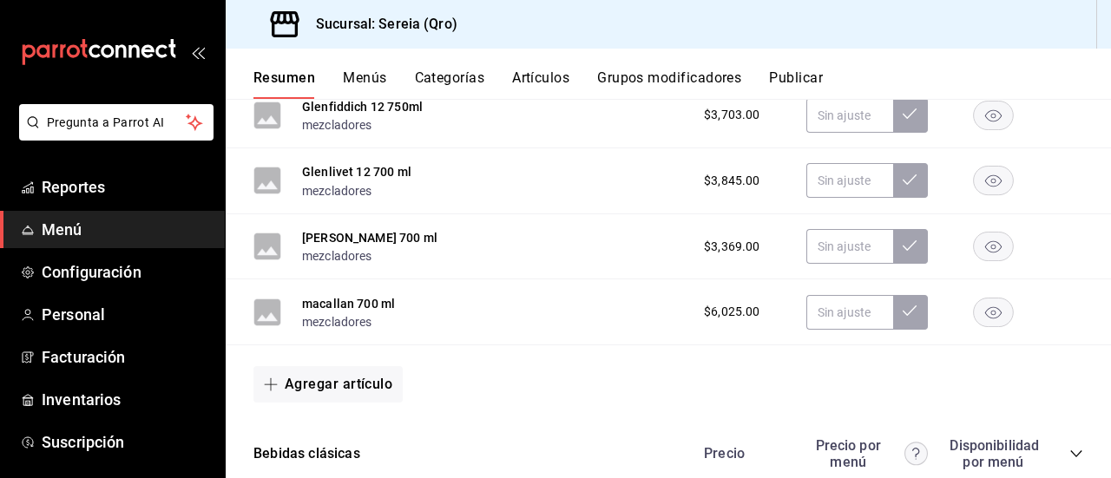
scroll to position [6632, 0]
click at [337, 390] on button "Agregar artículo" at bounding box center [328, 384] width 149 height 36
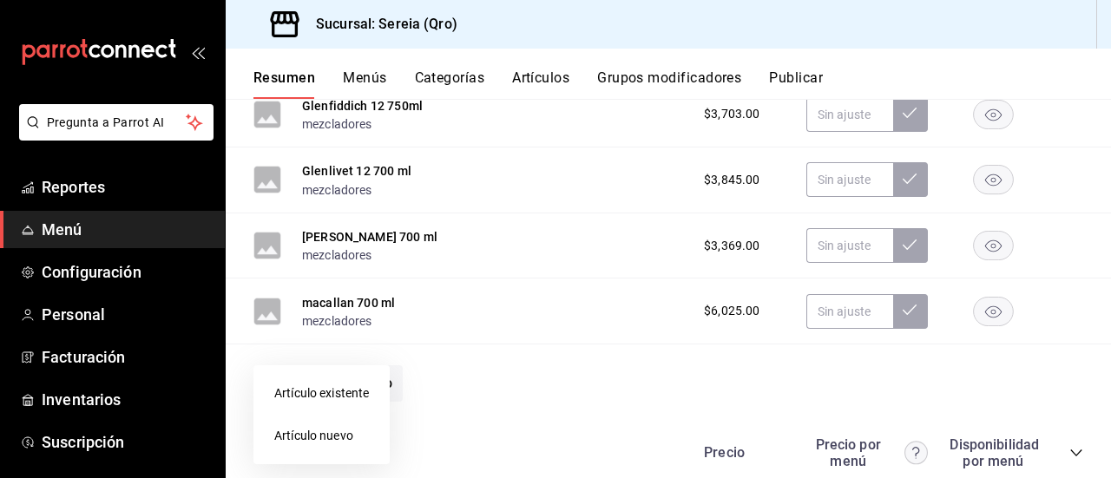
click at [333, 441] on li "Artículo nuevo" at bounding box center [322, 436] width 136 height 43
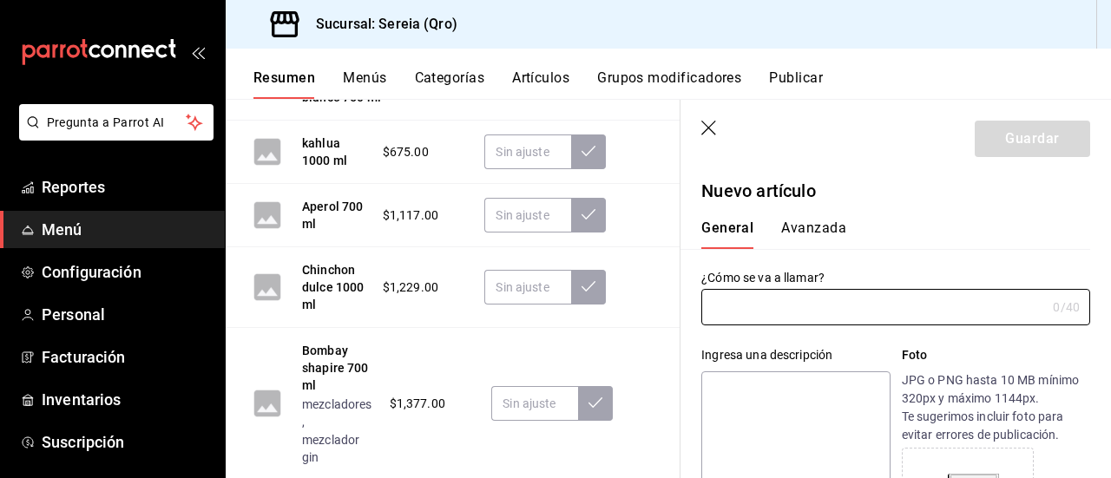
type input "AR-1755814899949"
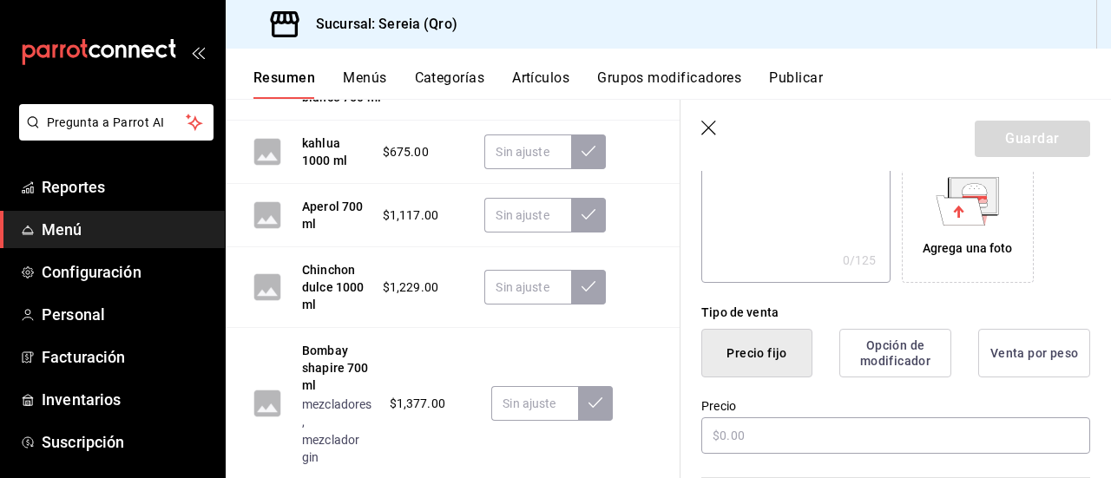
scroll to position [347, 0]
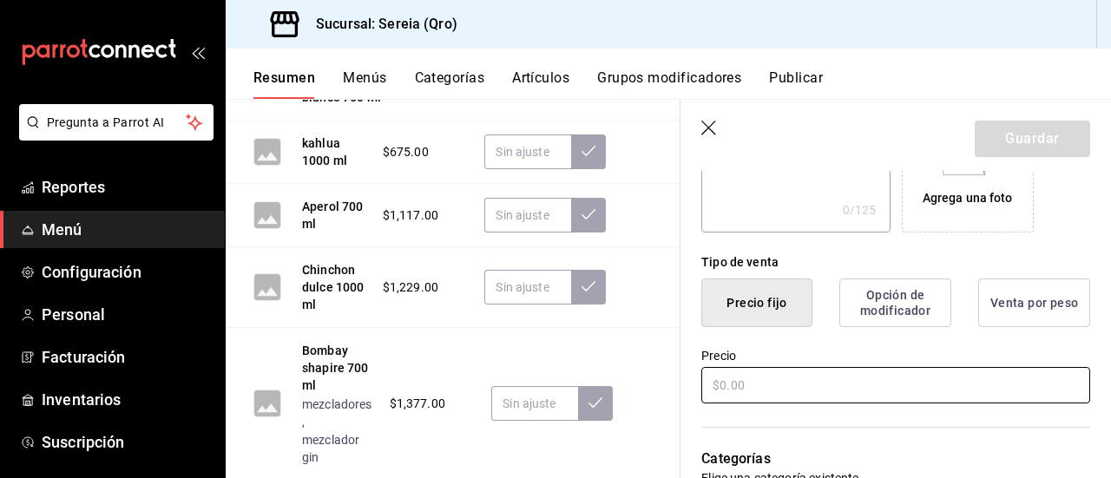
type input "fernet 750 ml"
click at [722, 384] on input "text" at bounding box center [896, 385] width 389 height 36
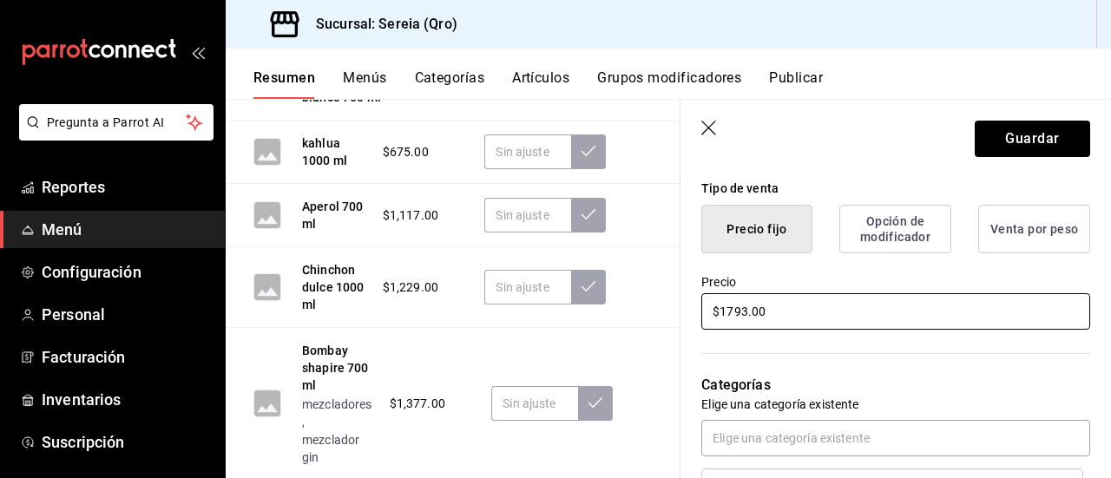
scroll to position [434, 0]
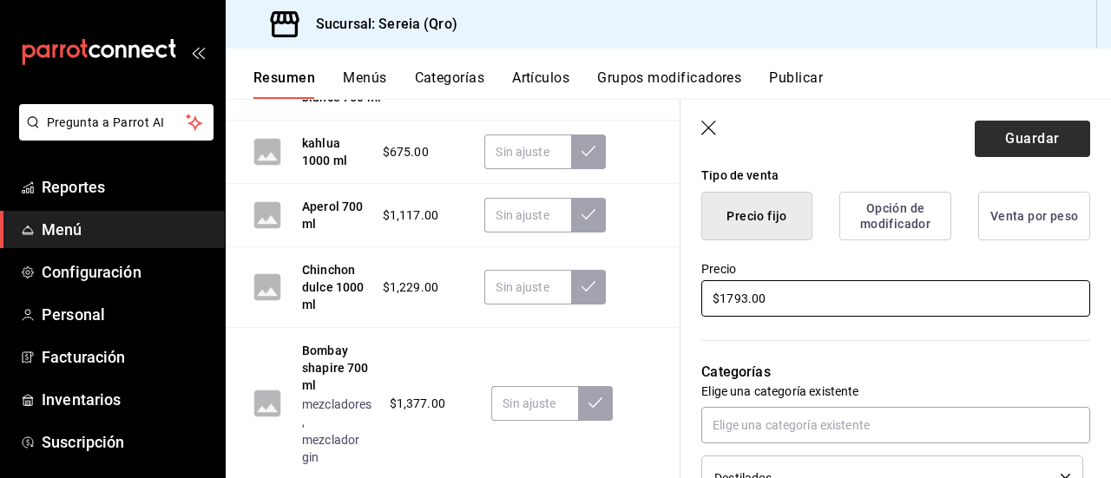
type input "$1793.00"
click at [1003, 142] on button "Guardar" at bounding box center [1032, 139] width 115 height 36
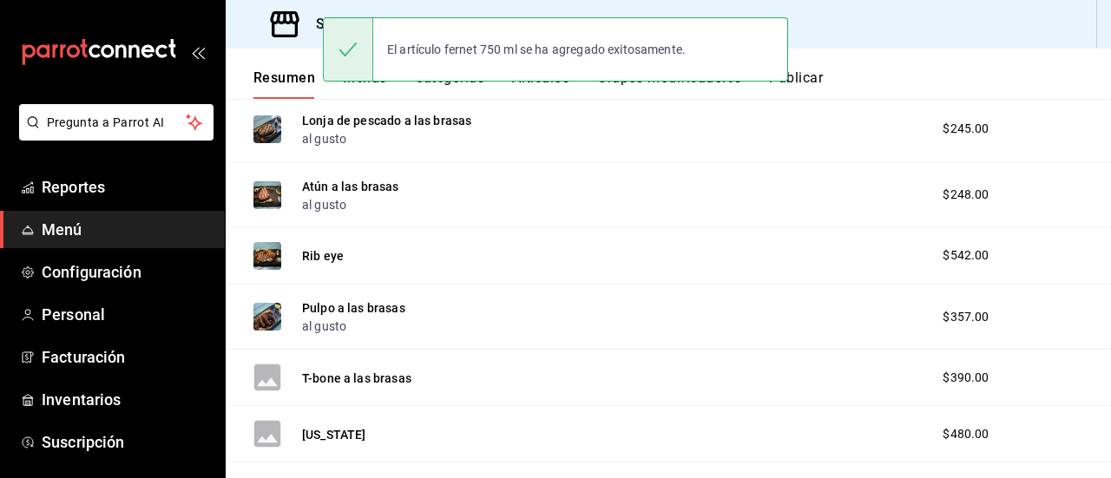
scroll to position [1402, 0]
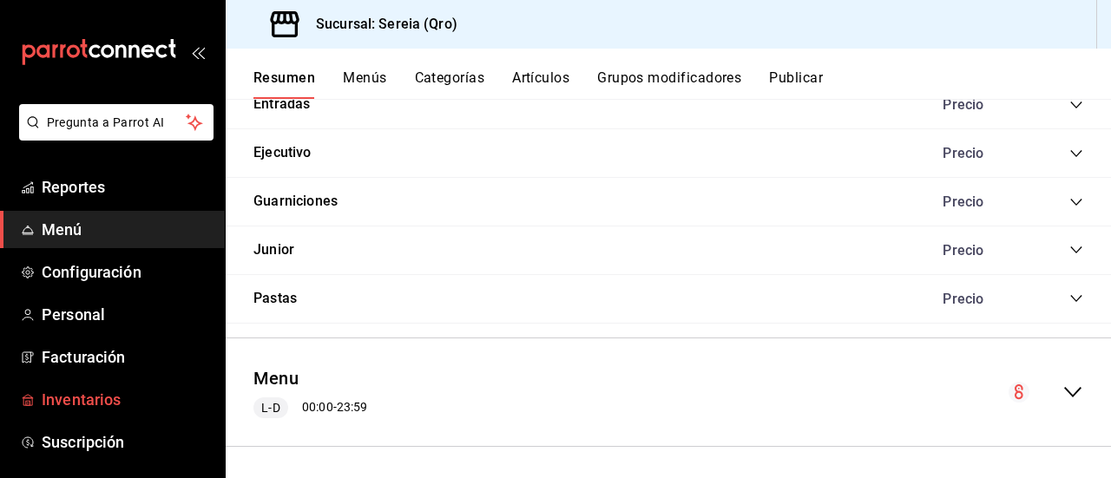
click at [75, 392] on span "Inventarios" at bounding box center [126, 399] width 169 height 23
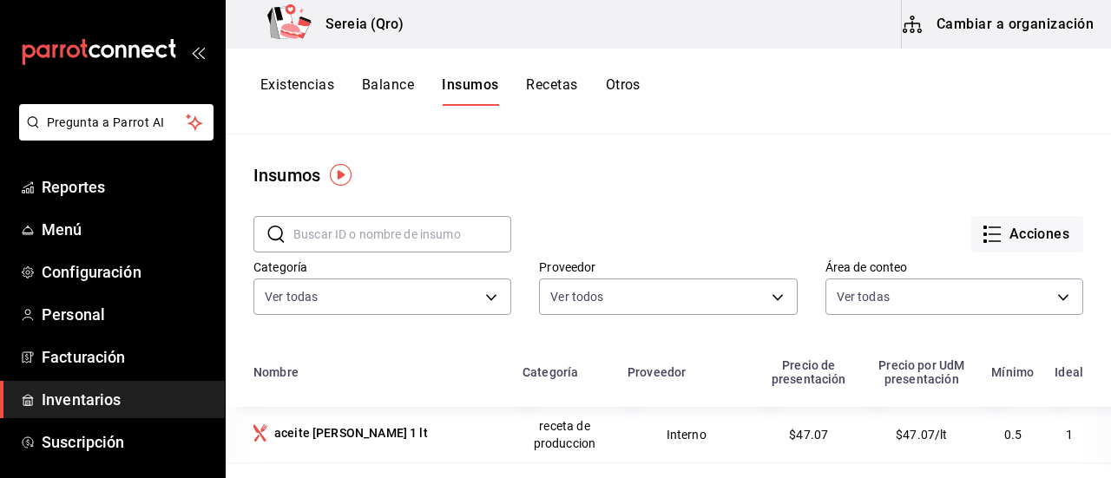
click at [993, 18] on button "Cambiar a organización" at bounding box center [999, 24] width 195 height 49
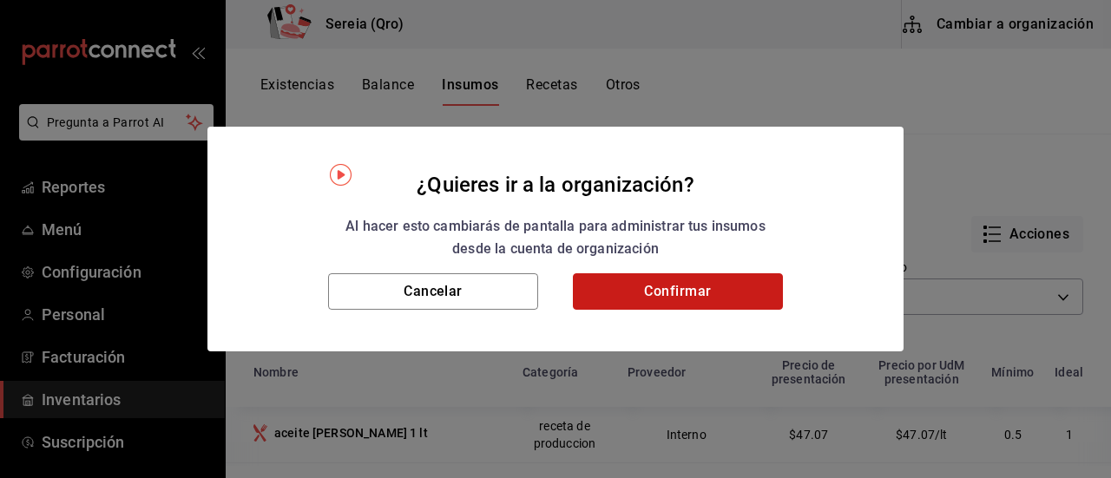
click at [643, 301] on button "Confirmar" at bounding box center [678, 292] width 210 height 36
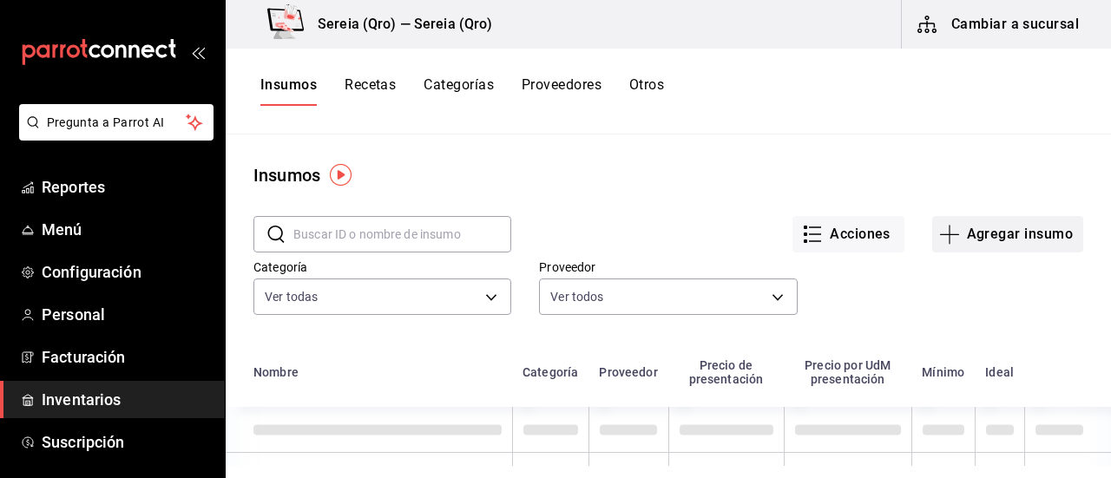
click at [951, 235] on button "Agregar insumo" at bounding box center [1008, 234] width 151 height 36
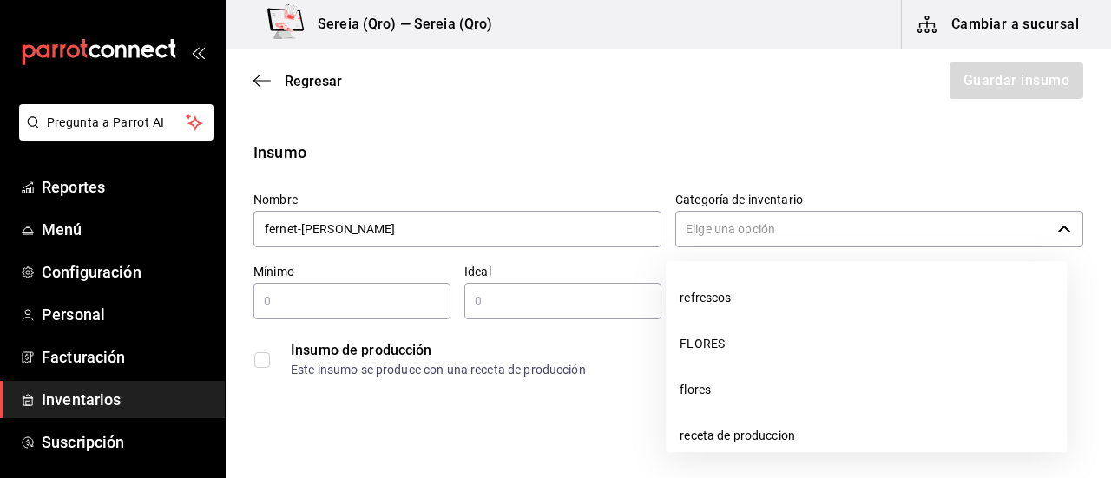
click at [1045, 236] on div "​" at bounding box center [880, 229] width 408 height 36
type input "fernet-[PERSON_NAME]"
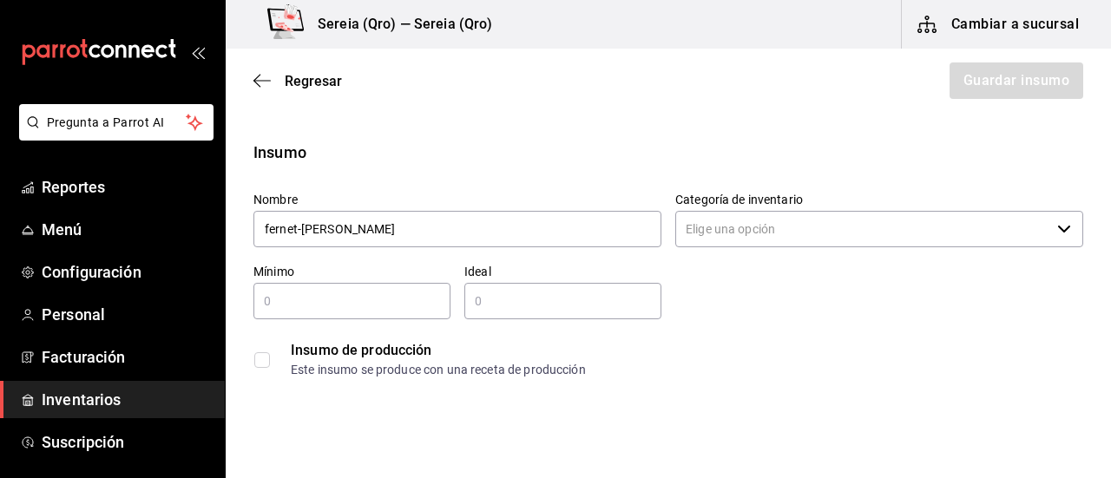
click at [1058, 234] on icon "button" at bounding box center [1065, 229] width 14 height 14
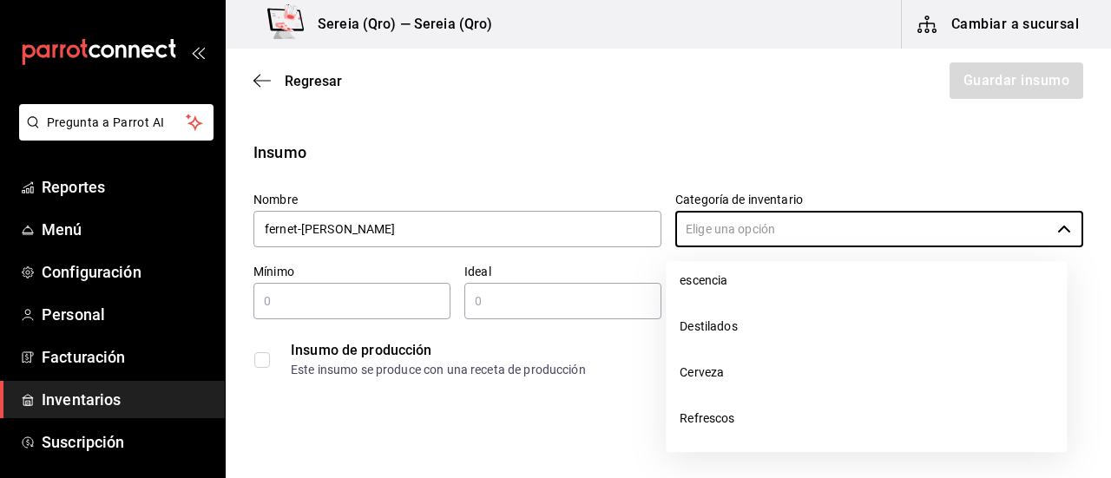
scroll to position [1677, 0]
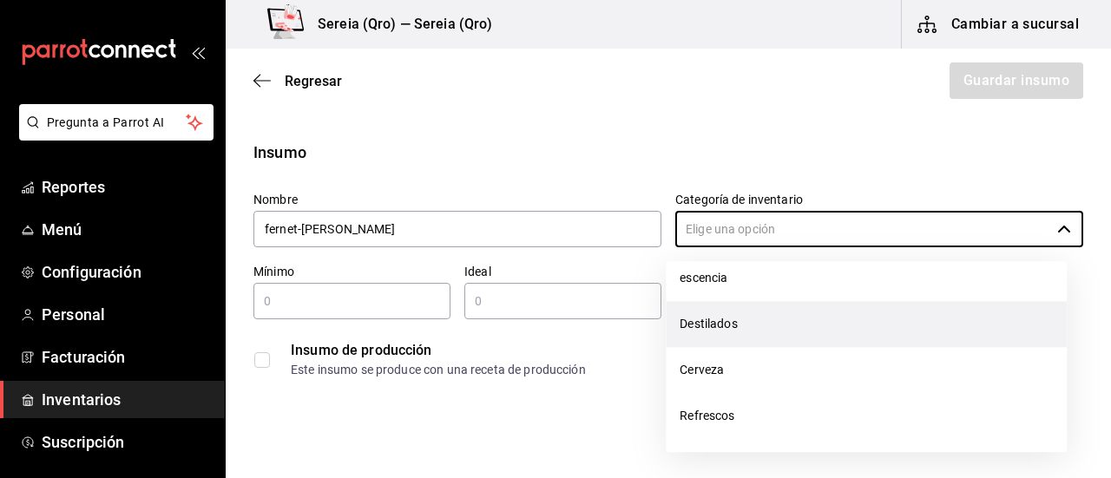
click at [747, 328] on li "Destilados" at bounding box center [866, 324] width 401 height 46
type input "Destilados"
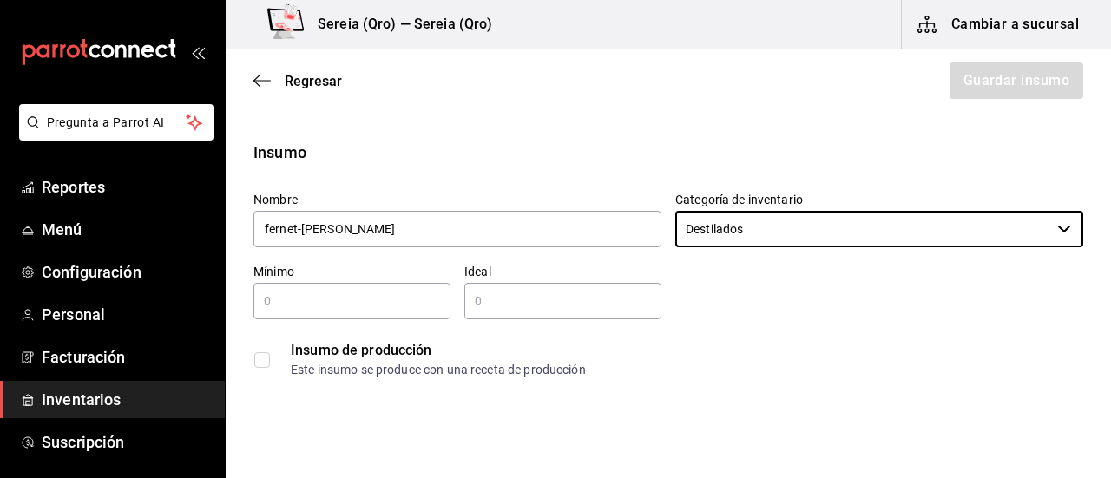
click at [282, 300] on input "text" at bounding box center [352, 301] width 197 height 21
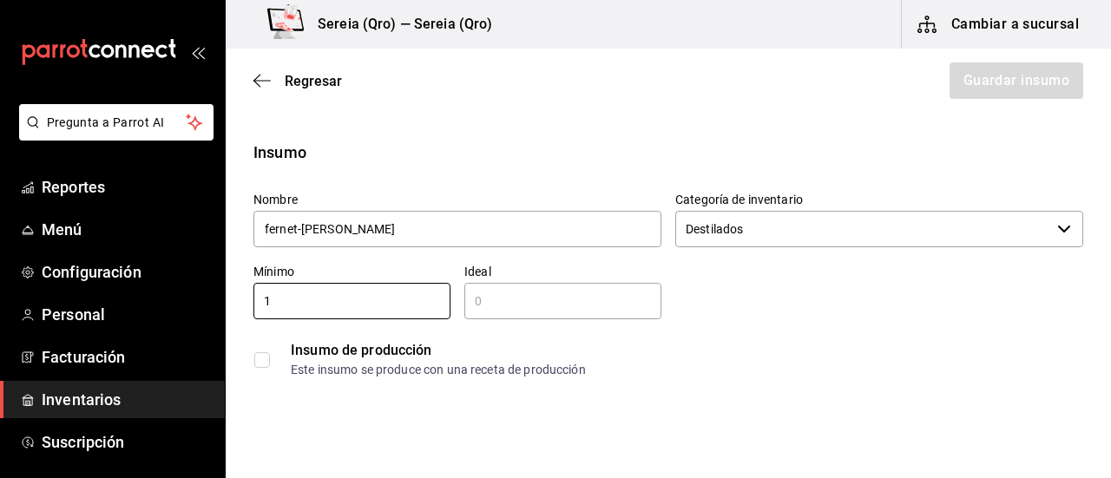
type input "1"
click at [524, 305] on input "text" at bounding box center [563, 301] width 197 height 21
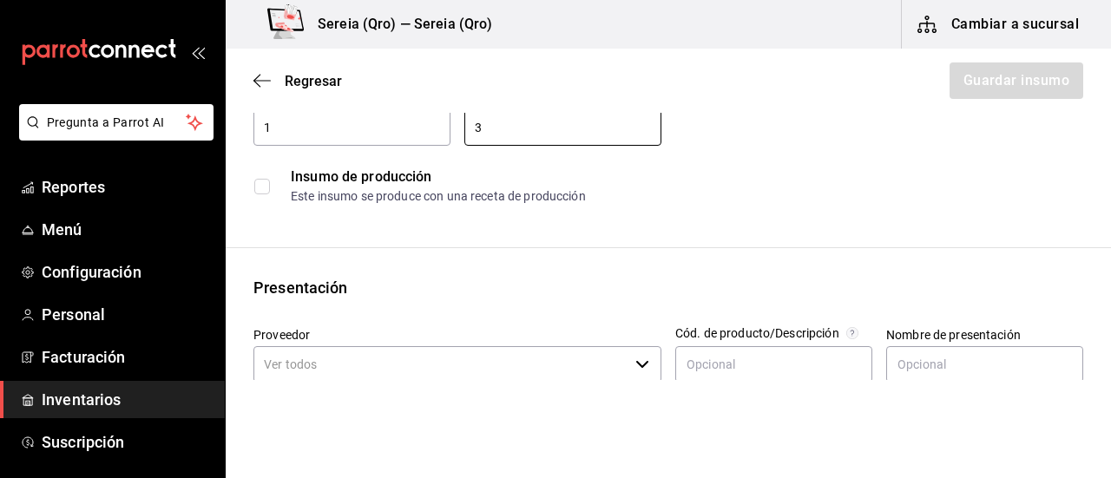
scroll to position [347, 0]
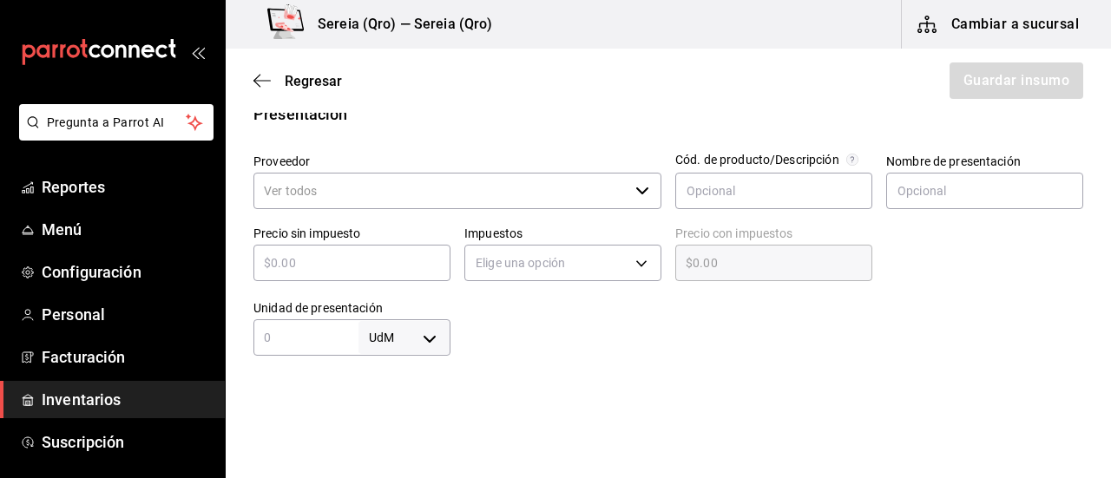
click at [637, 195] on icon "button" at bounding box center [643, 191] width 14 height 14
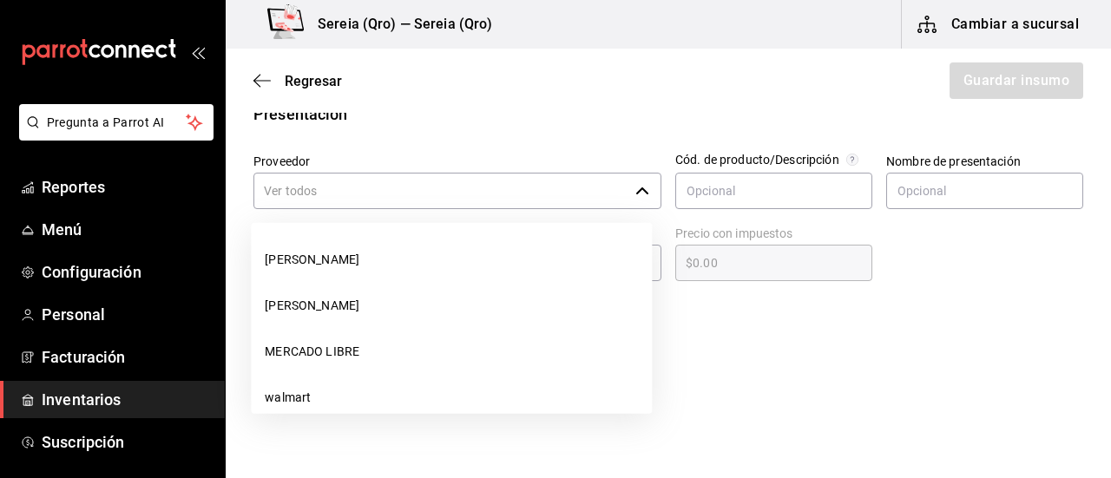
type input "3"
click at [825, 380] on html "Pregunta a Parrot AI Reportes Menú Configuración Personal Facturación Inventari…" at bounding box center [555, 190] width 1111 height 380
click at [733, 380] on html "Pregunta a Parrot AI Reportes Menú Configuración Personal Facturación Inventari…" at bounding box center [555, 190] width 1111 height 380
click at [711, 347] on div at bounding box center [767, 321] width 633 height 69
click at [719, 340] on div at bounding box center [767, 321] width 633 height 69
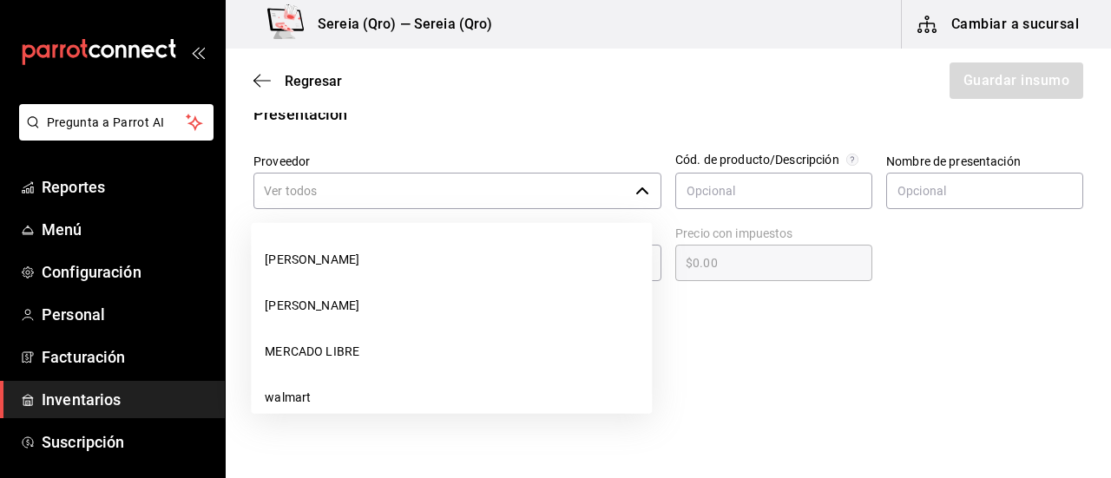
click at [533, 145] on div "Proveedor ​" at bounding box center [451, 176] width 422 height 72
click at [366, 181] on input "Proveedor" at bounding box center [441, 191] width 375 height 36
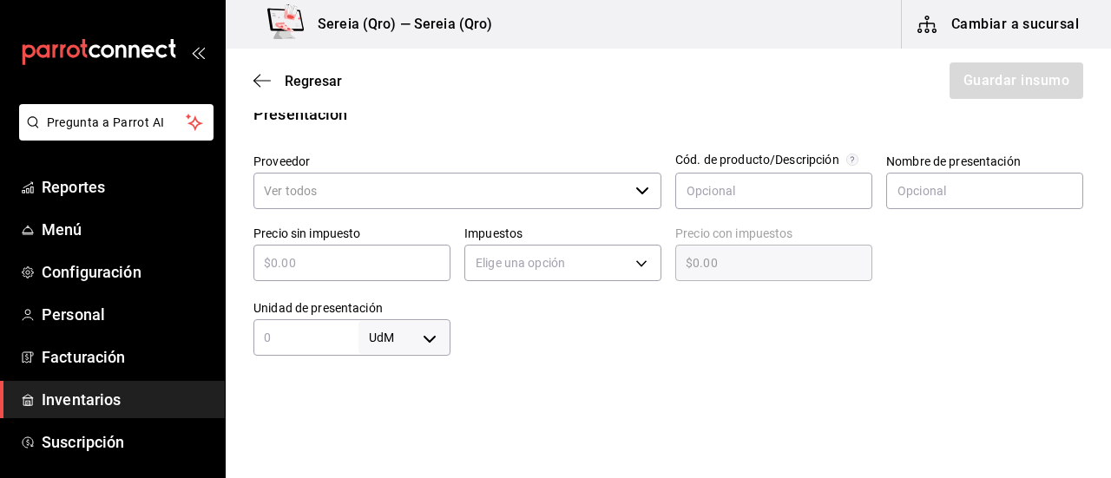
click at [300, 266] on input "text" at bounding box center [352, 263] width 197 height 21
click at [326, 272] on input "text" at bounding box center [352, 263] width 197 height 21
type input "$6"
type input "$6.00"
type input "$61"
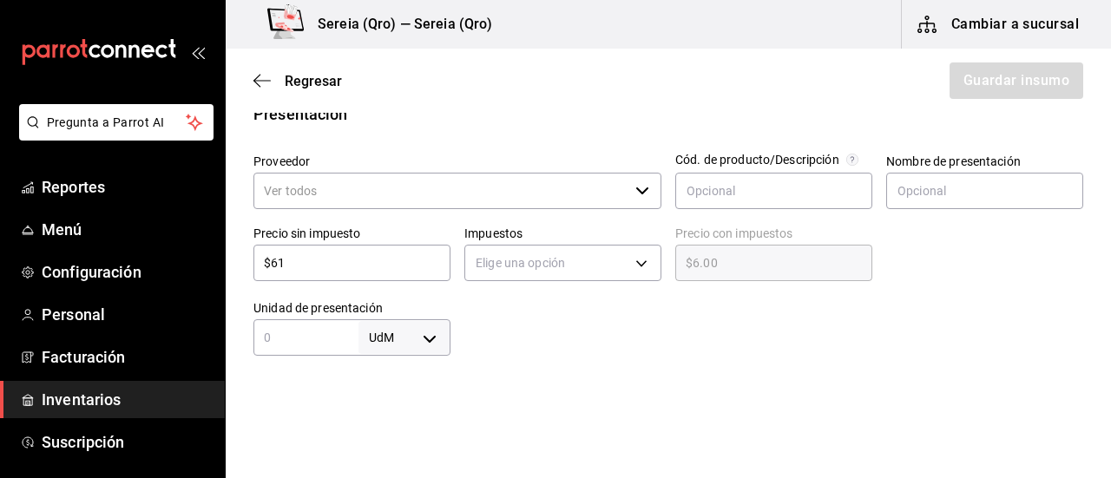
type input "$61.00"
type input "$618"
type input "$618.00"
click at [636, 193] on icon "button" at bounding box center [643, 191] width 14 height 14
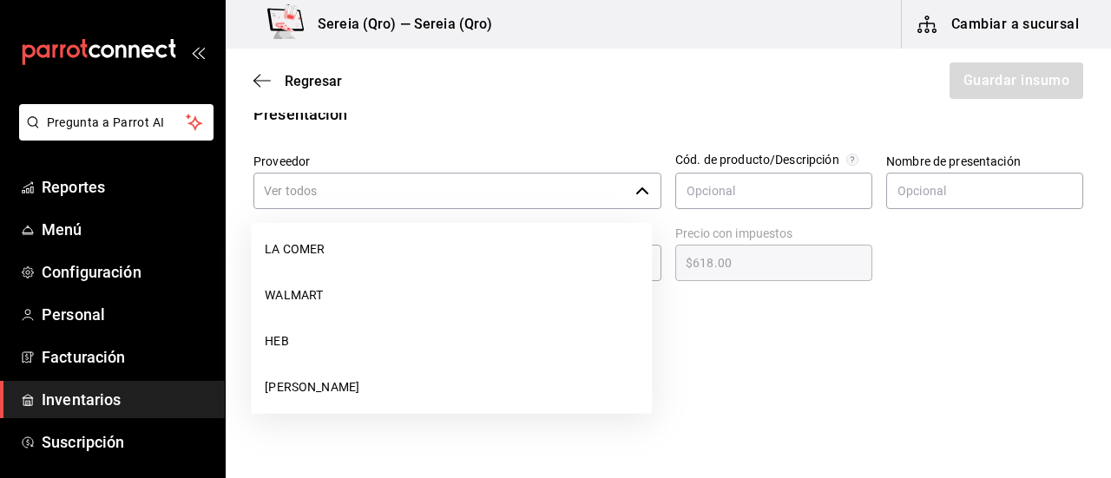
scroll to position [695, 0]
click at [370, 323] on li "HEB" at bounding box center [451, 302] width 401 height 46
type input "HEB"
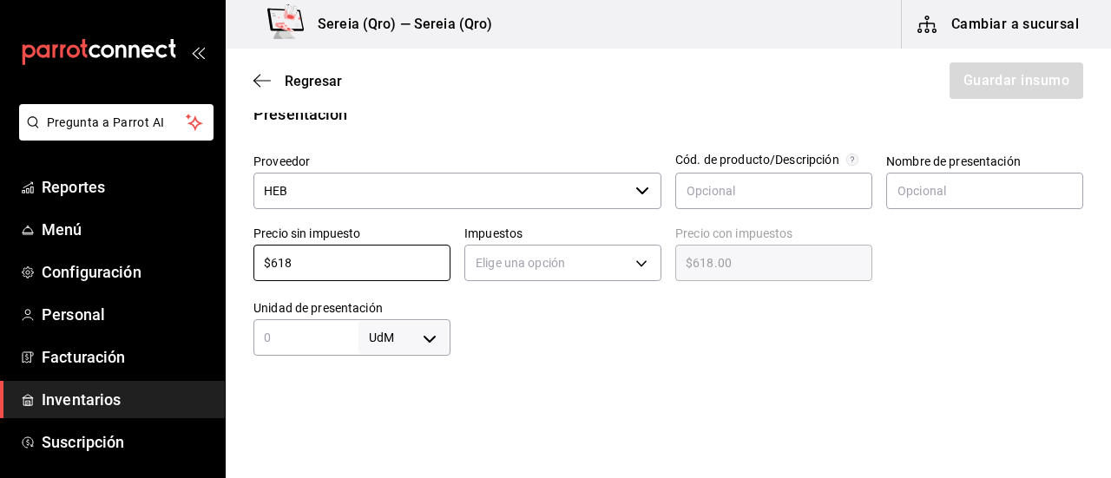
type input "$618"
click at [301, 333] on input "text" at bounding box center [306, 337] width 105 height 21
type input "1"
click at [426, 341] on body "Pregunta a Parrot AI Reportes Menú Configuración Personal Facturación Inventari…" at bounding box center [555, 190] width 1111 height 380
click at [415, 428] on li "pza" at bounding box center [401, 428] width 90 height 29
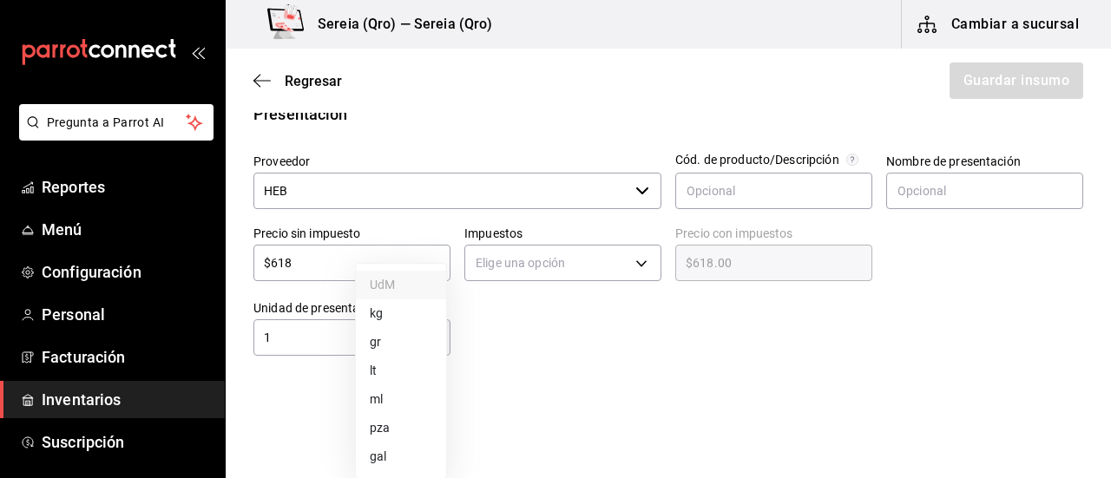
type input "UNIT"
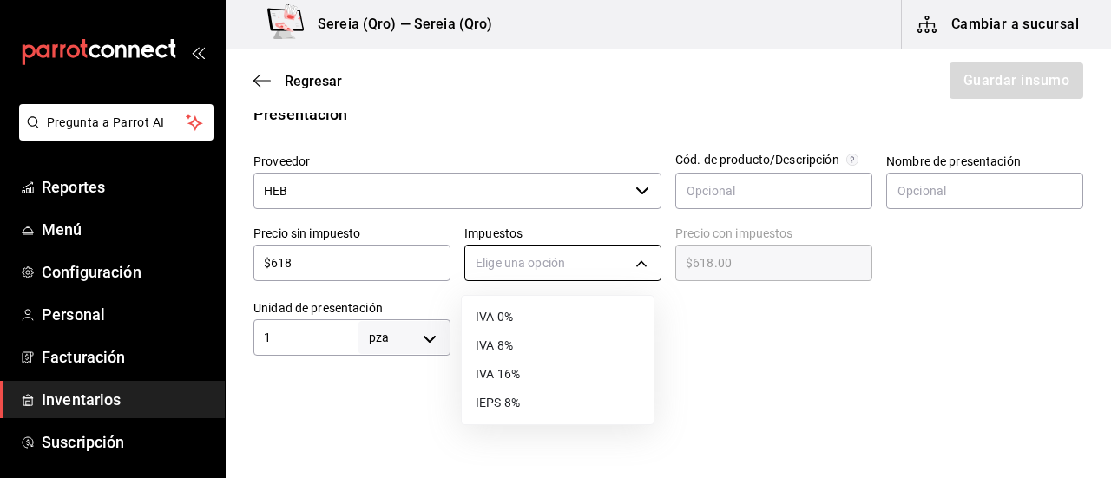
click at [632, 263] on body "Pregunta a Parrot AI Reportes Menú Configuración Personal Facturación Inventari…" at bounding box center [555, 190] width 1111 height 380
click at [517, 379] on li "IVA 16%" at bounding box center [558, 374] width 192 height 29
type input "IVA_16"
type input "$716.88"
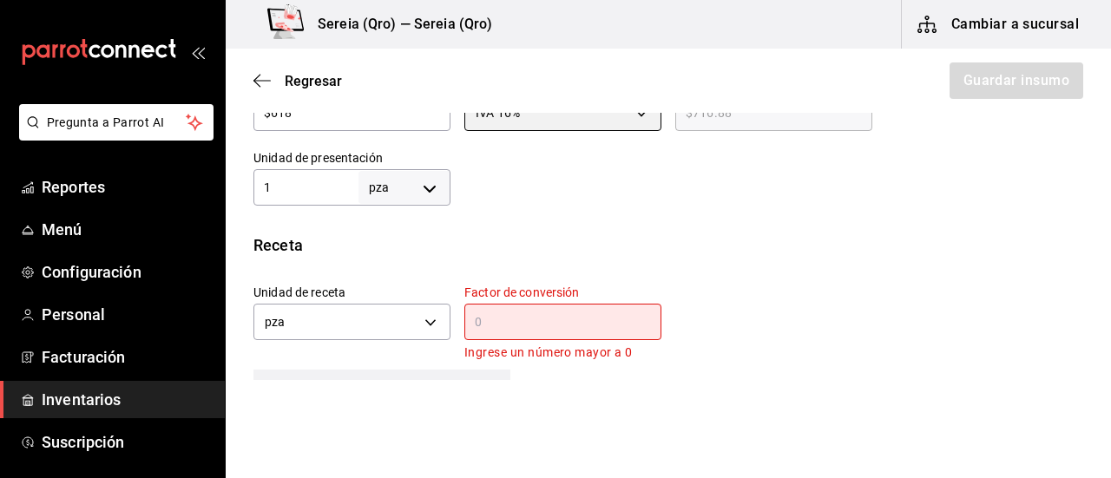
scroll to position [521, 0]
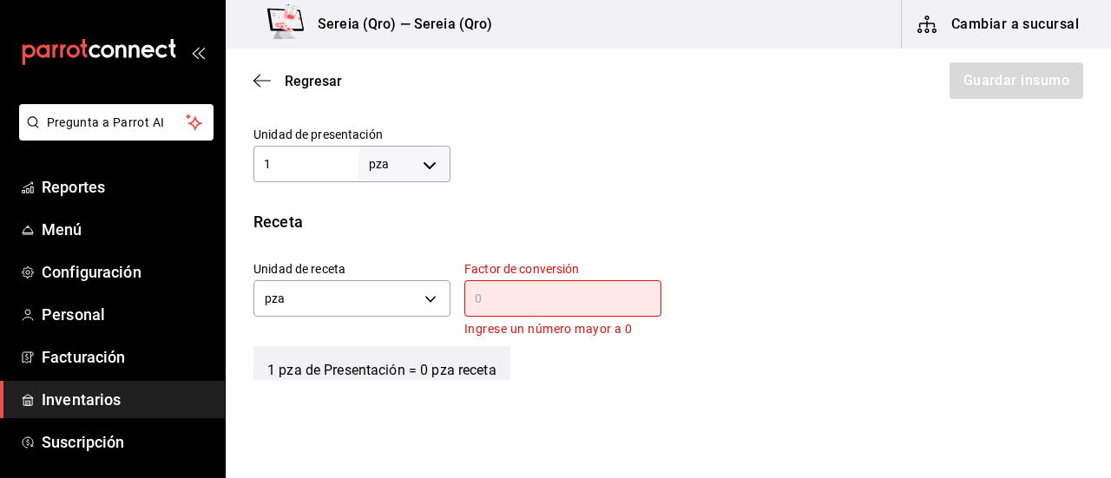
click at [483, 311] on div "​" at bounding box center [563, 298] width 197 height 36
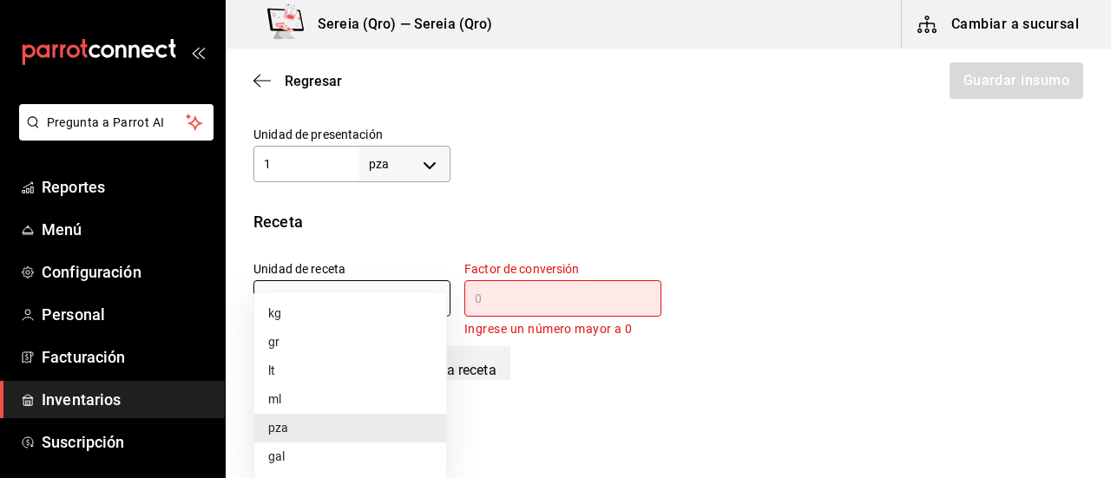
click at [422, 294] on body "Pregunta a Parrot AI Reportes Menú Configuración Personal Facturación Inventari…" at bounding box center [555, 190] width 1111 height 380
click at [283, 393] on li "ml" at bounding box center [350, 400] width 192 height 29
type input "MILLILITER"
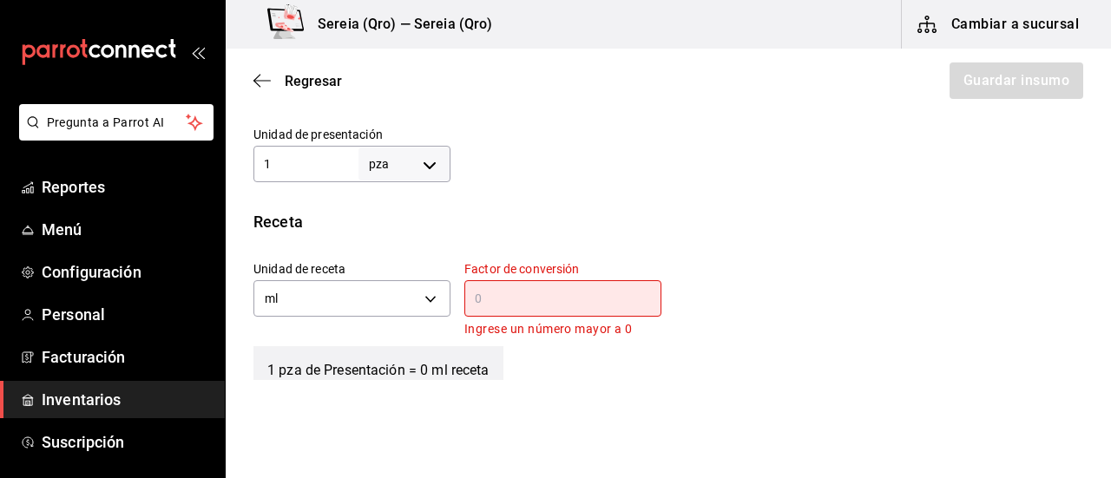
click at [465, 300] on input "text" at bounding box center [563, 298] width 197 height 21
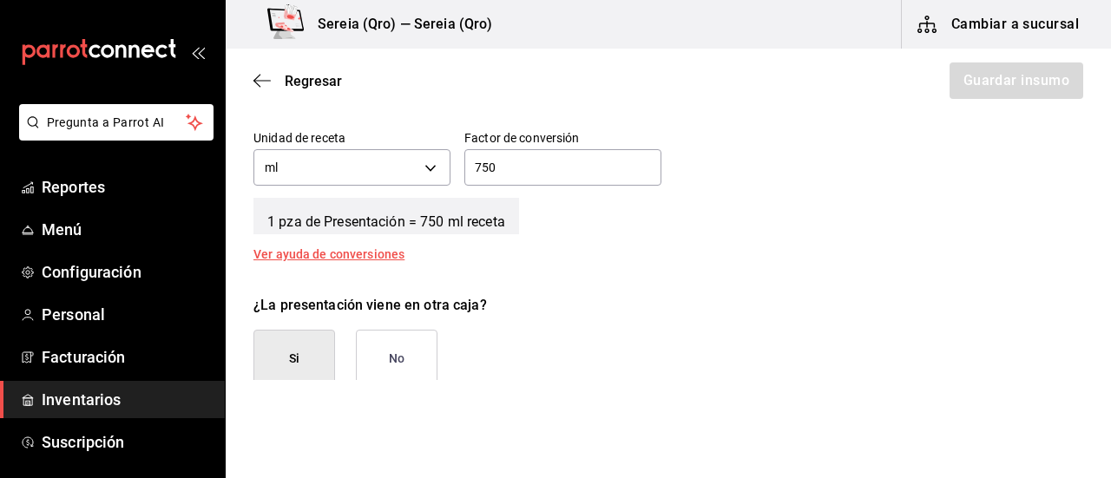
scroll to position [695, 0]
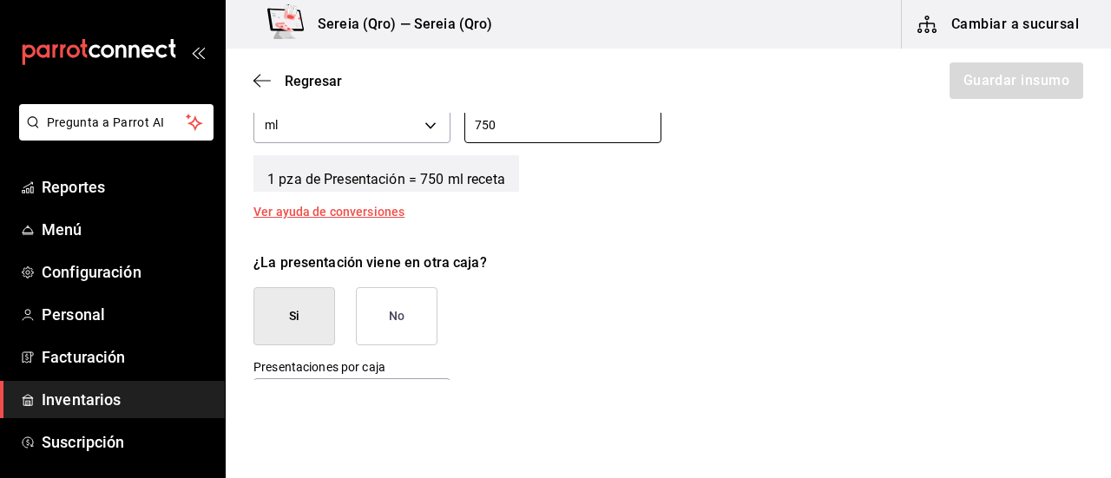
type input "750"
click at [413, 319] on button "No" at bounding box center [397, 316] width 82 height 58
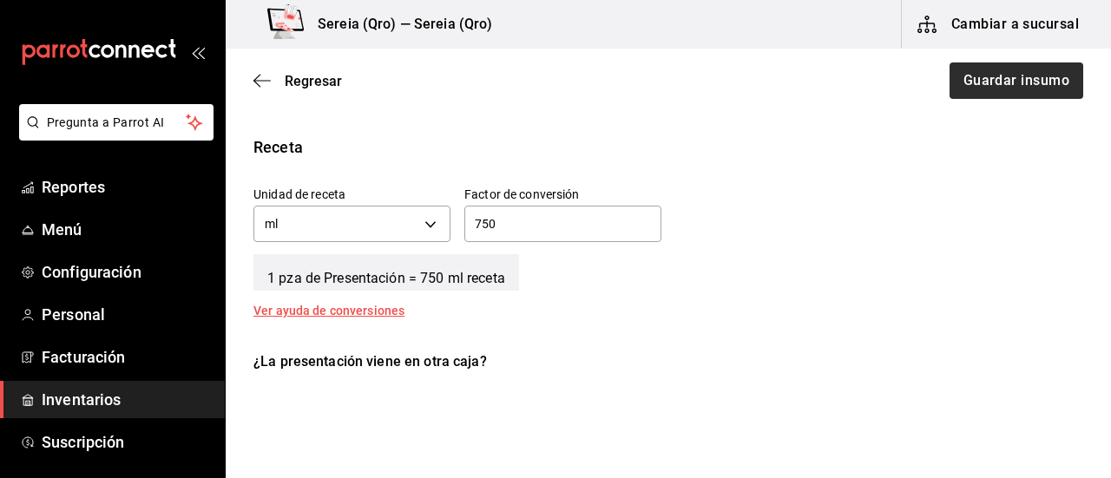
scroll to position [585, 0]
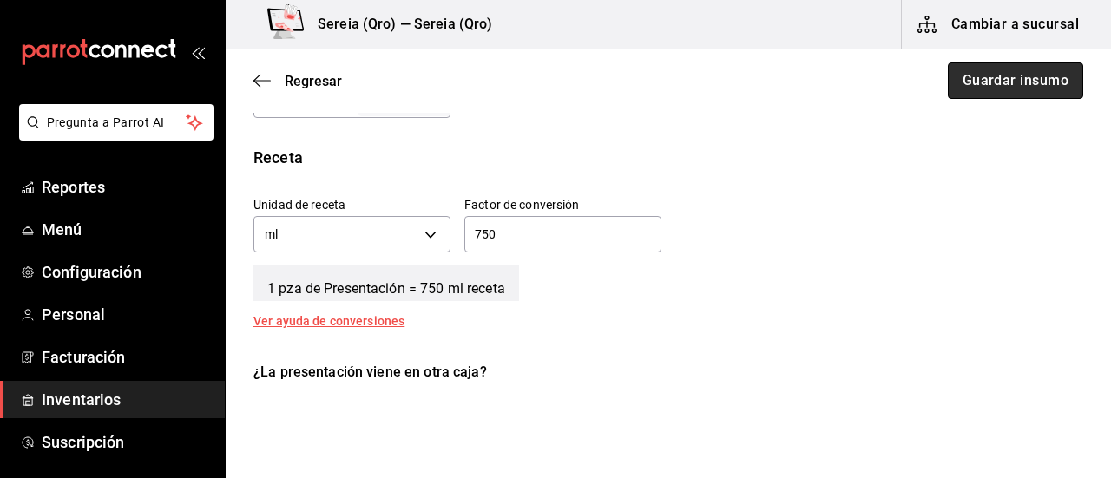
click at [1010, 84] on button "Guardar insumo" at bounding box center [1015, 81] width 135 height 36
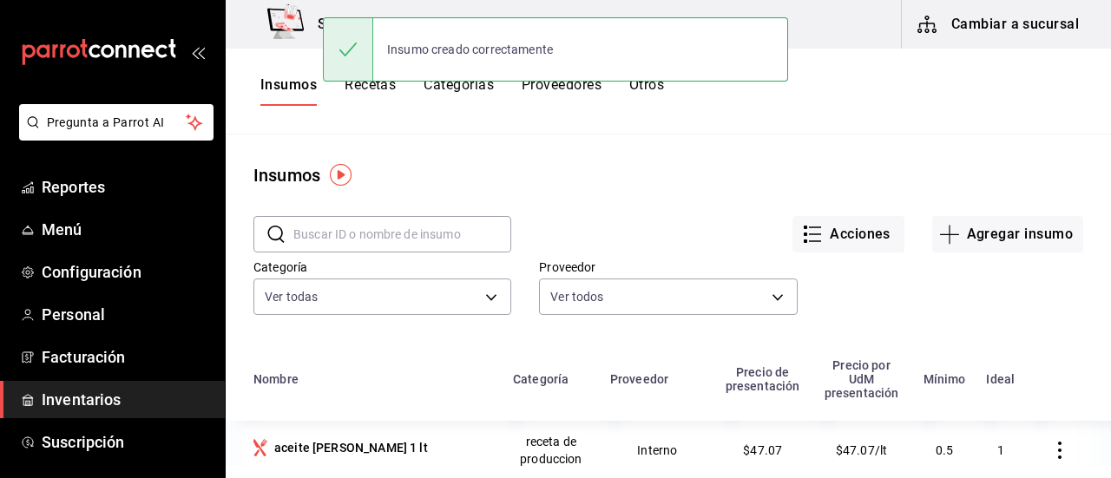
click at [327, 239] on input "text" at bounding box center [402, 234] width 218 height 35
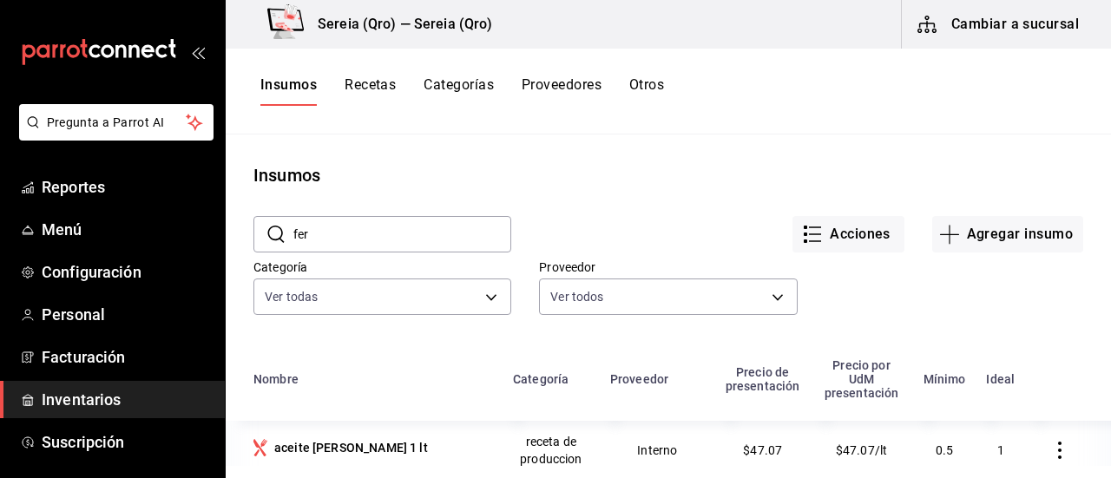
scroll to position [174, 0]
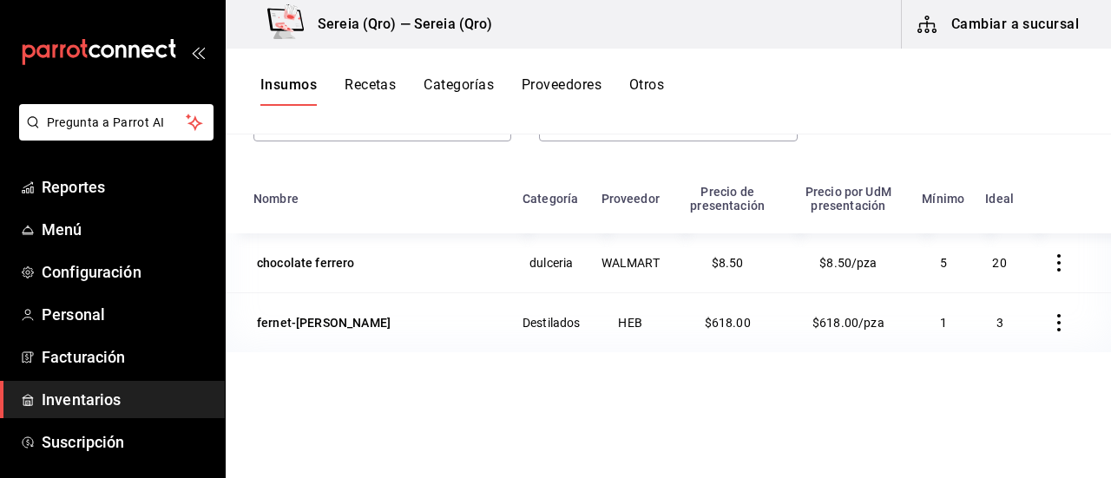
type input "fer"
click at [973, 43] on button "Cambiar a sucursal" at bounding box center [999, 24] width 195 height 49
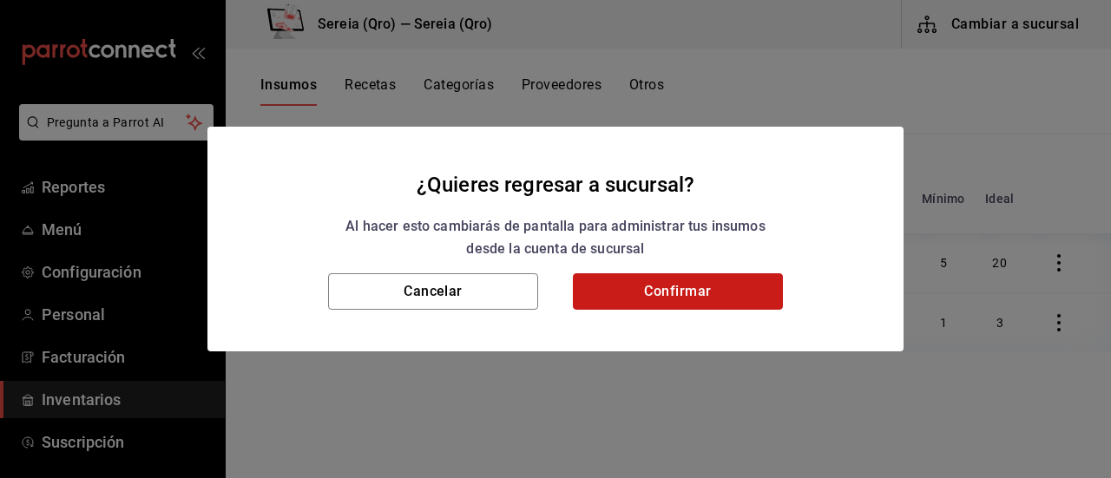
click at [714, 289] on button "Confirmar" at bounding box center [678, 292] width 210 height 36
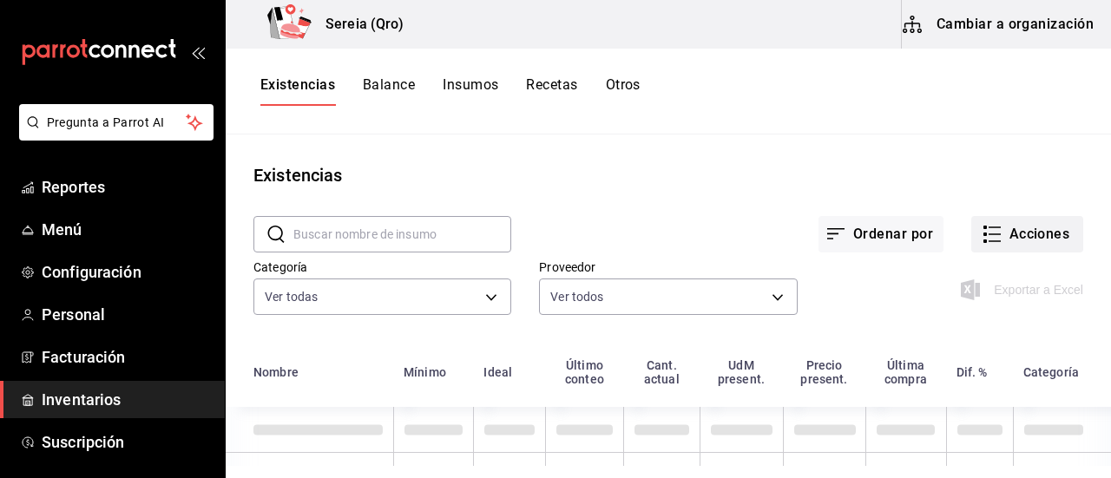
click at [1001, 237] on button "Acciones" at bounding box center [1028, 234] width 112 height 36
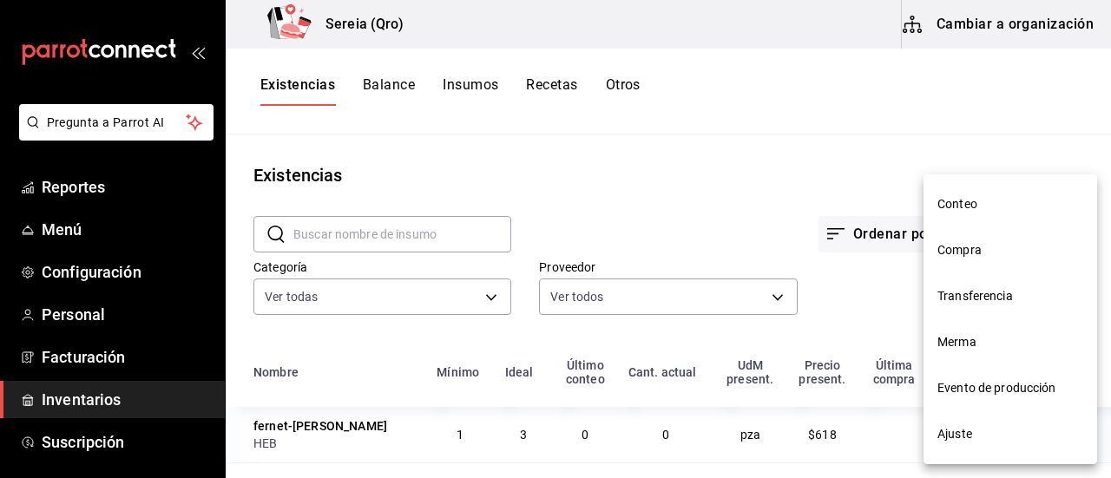
click at [959, 258] on span "Compra" at bounding box center [1011, 250] width 146 height 18
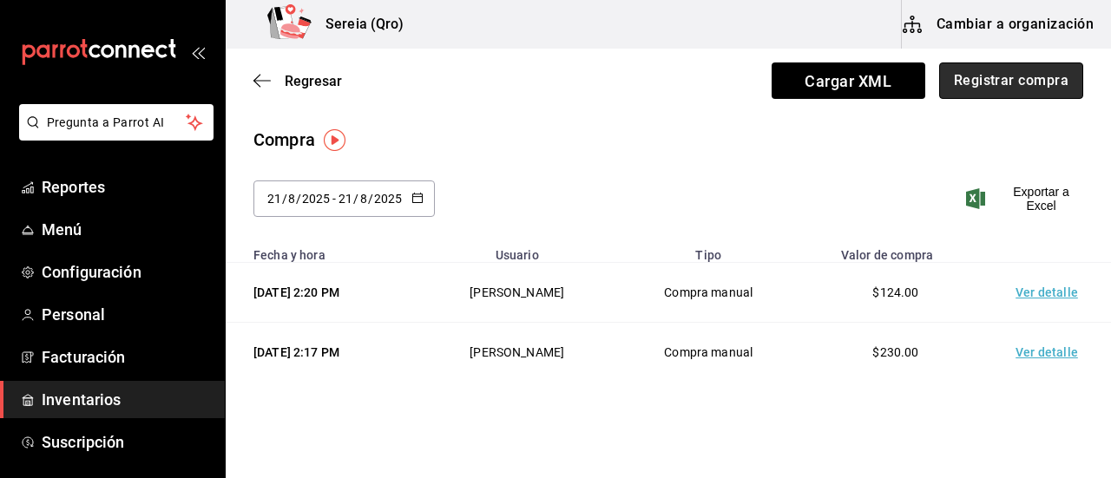
click at [1011, 86] on button "Registrar compra" at bounding box center [1012, 81] width 144 height 36
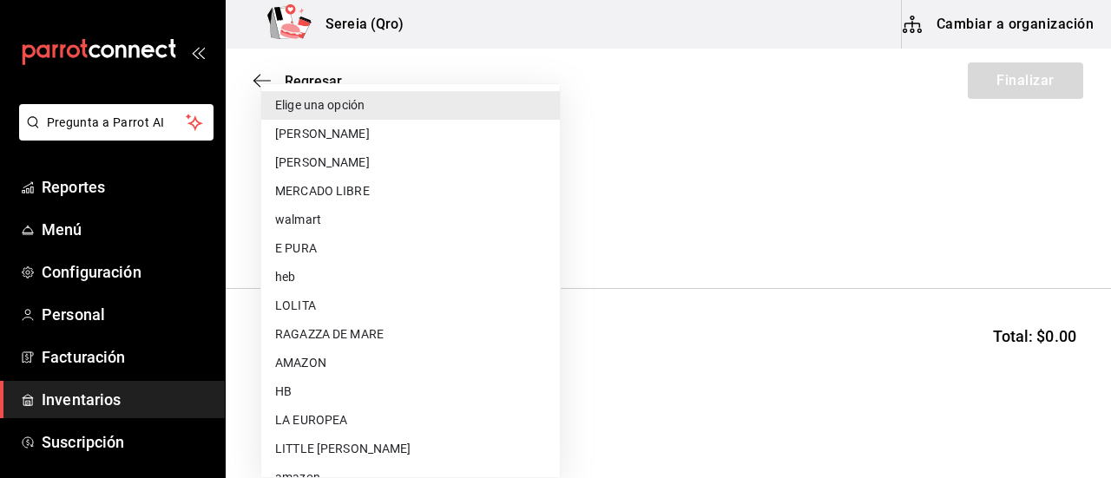
click at [543, 230] on body "Pregunta a Parrot AI Reportes Menú Configuración Personal Facturación Inventari…" at bounding box center [555, 190] width 1111 height 380
click at [371, 339] on li "RAGAZZA DE MARE" at bounding box center [410, 334] width 299 height 29
type input "c4774b37-e9ad-49b2-ab81-125c6eabbd03"
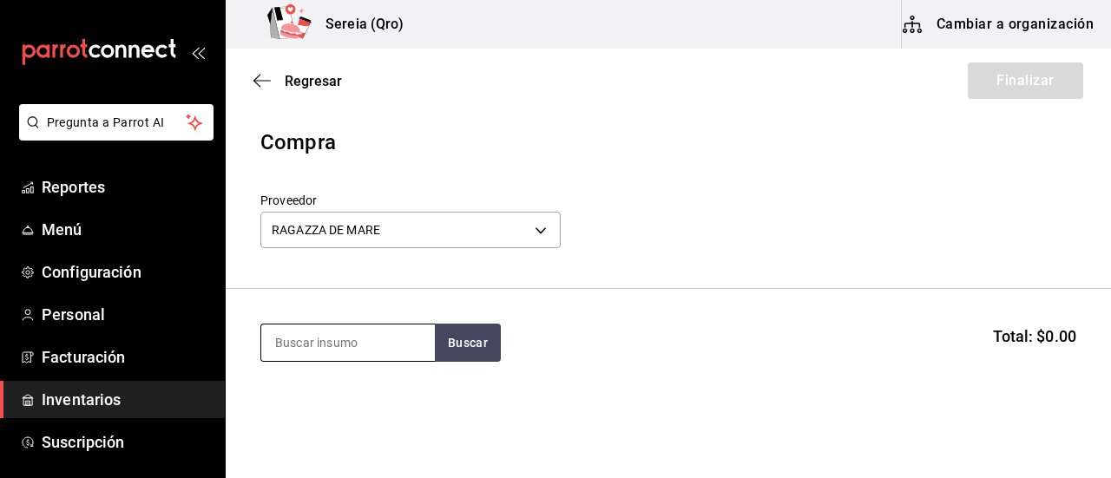
click at [359, 341] on input at bounding box center [348, 343] width 174 height 36
type input "TROZO"
click at [478, 351] on button "Buscar" at bounding box center [468, 343] width 66 height 38
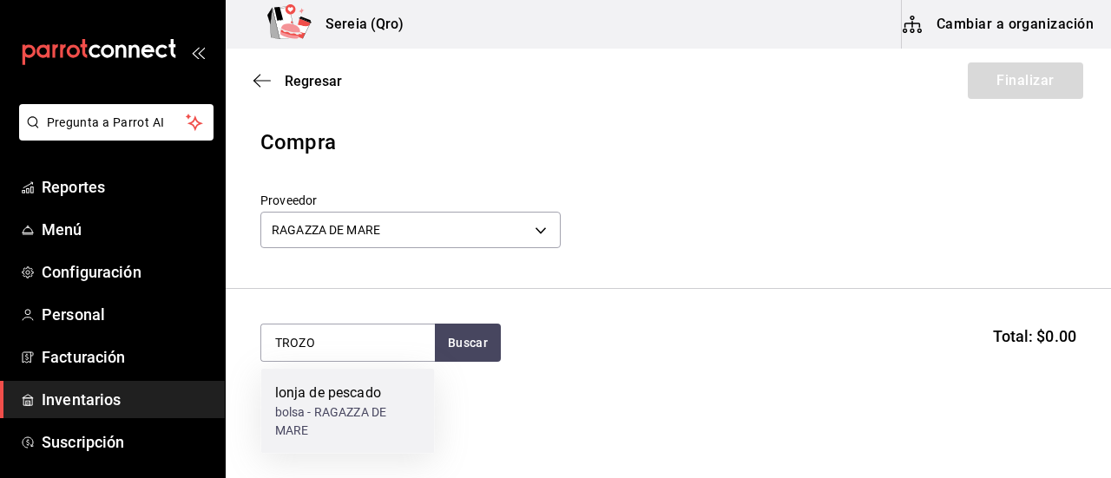
click at [355, 393] on div "lonja de pescado" at bounding box center [348, 393] width 146 height 21
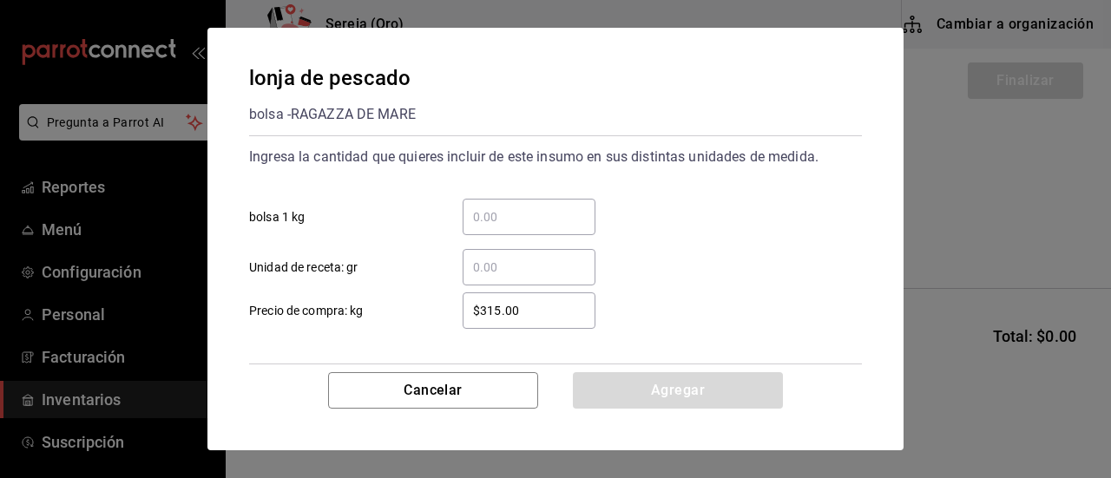
click at [478, 209] on input "​ bolsa 1 kg" at bounding box center [529, 217] width 133 height 21
click at [490, 247] on div "​ Unidad de receta: gr" at bounding box center [548, 260] width 627 height 50
click at [490, 220] on input "​ bolsa 1 kg" at bounding box center [529, 217] width 133 height 21
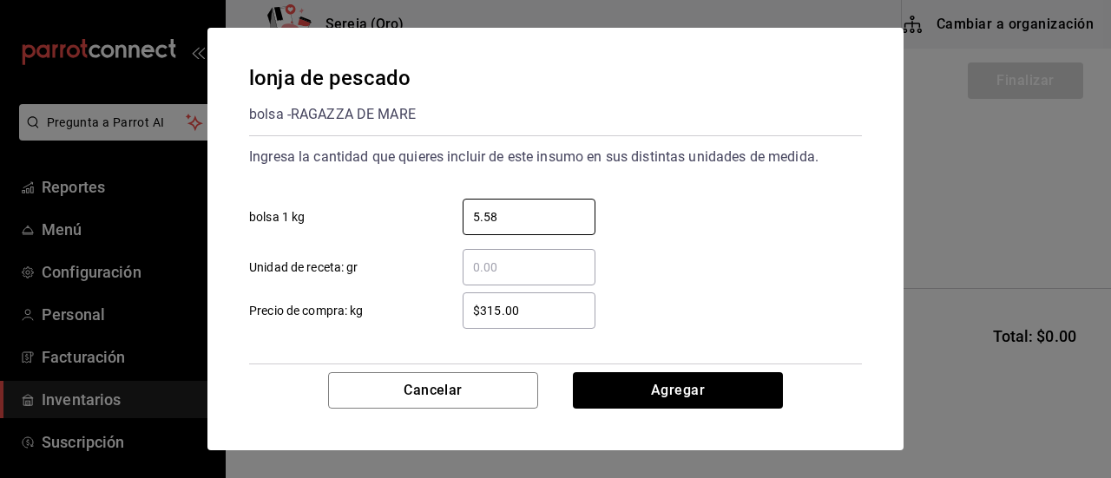
type input "5.58"
click at [498, 310] on input "$315.00" at bounding box center [529, 310] width 133 height 21
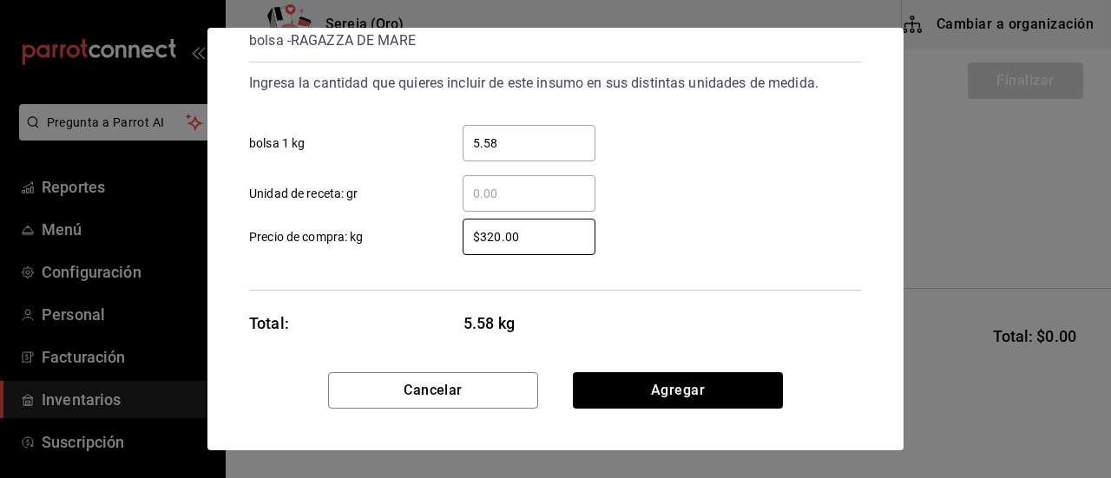
scroll to position [84, 0]
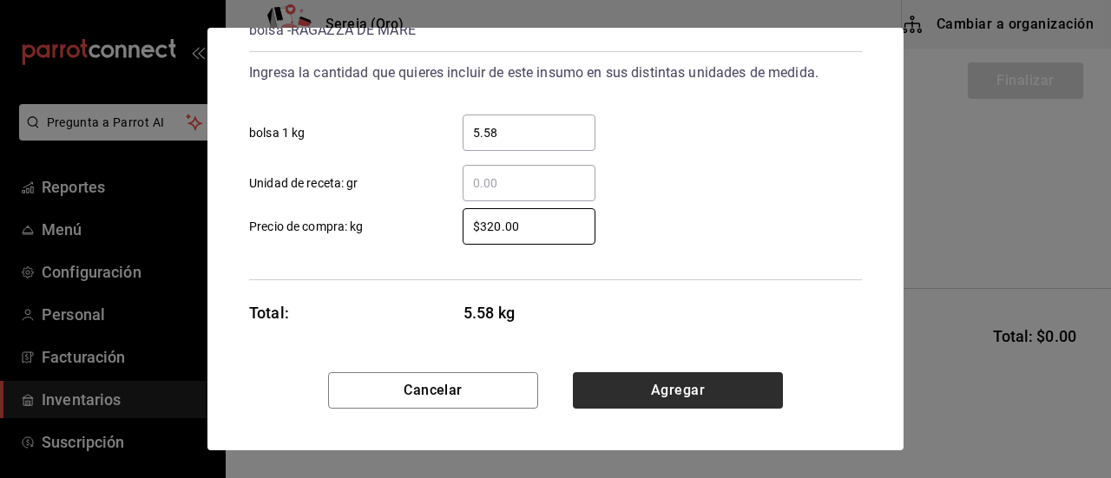
type input "$320.00"
click at [664, 400] on button "Agregar" at bounding box center [678, 391] width 210 height 36
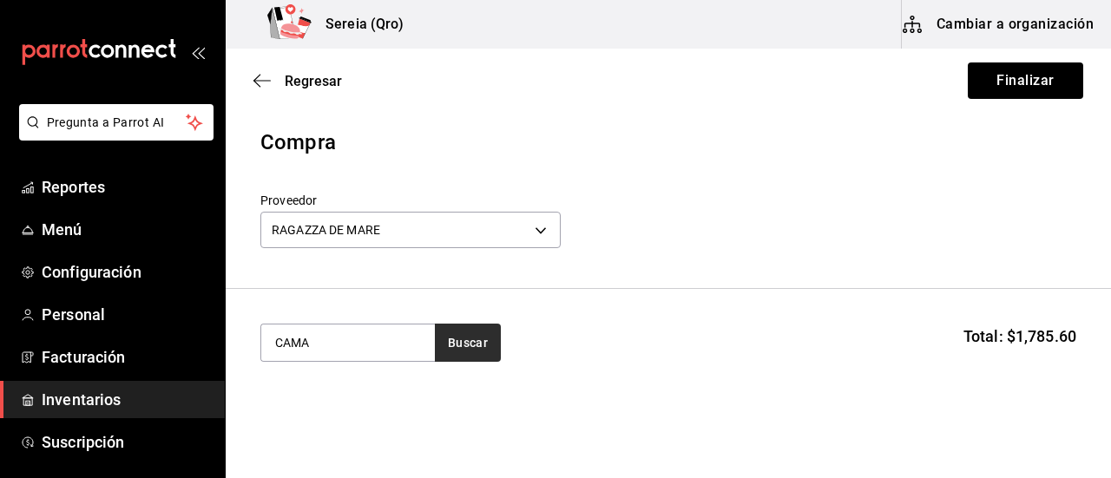
type input "CAMA"
click at [470, 335] on button "Buscar" at bounding box center [468, 343] width 66 height 38
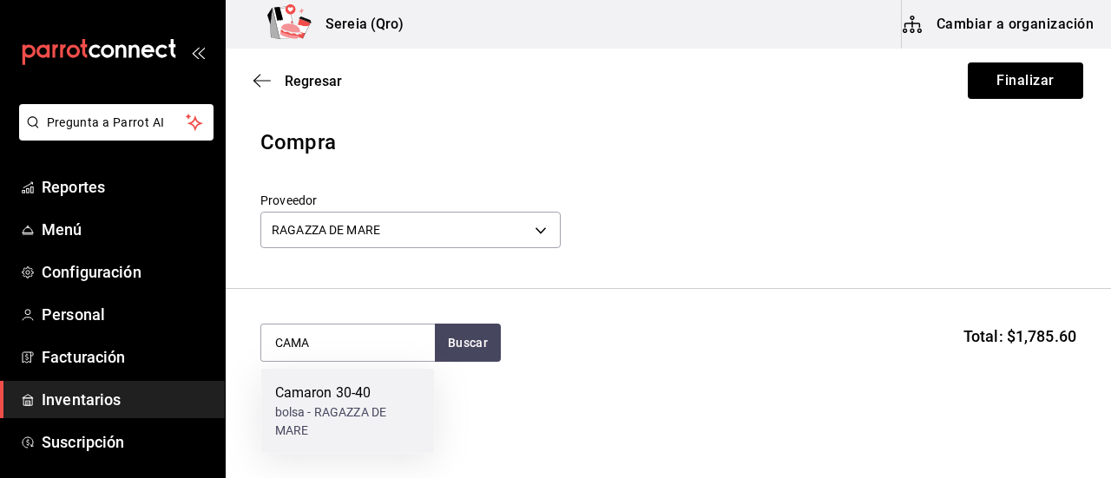
click at [332, 405] on div "bolsa - RAGAZZA DE MARE" at bounding box center [348, 422] width 146 height 36
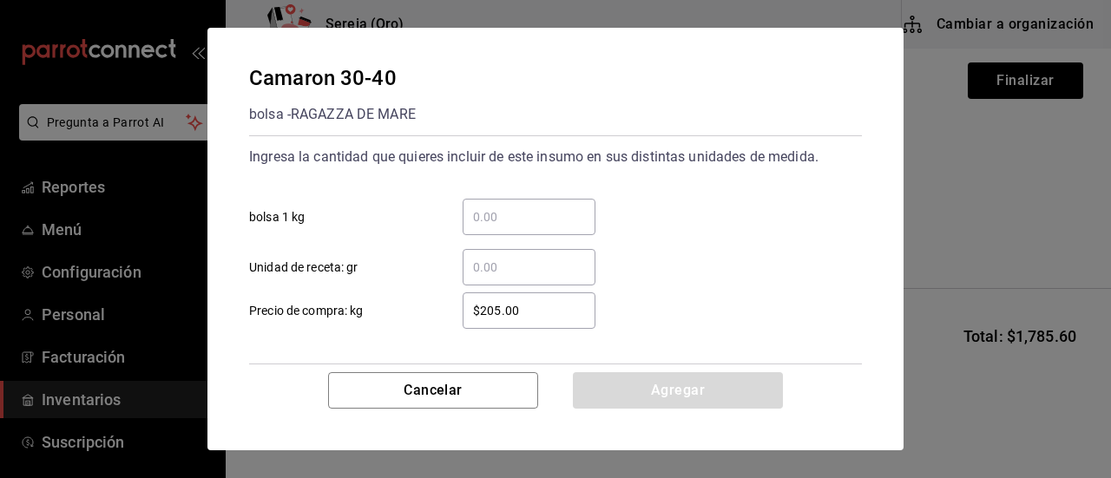
click at [491, 225] on input "​ bolsa 1 kg" at bounding box center [529, 217] width 133 height 21
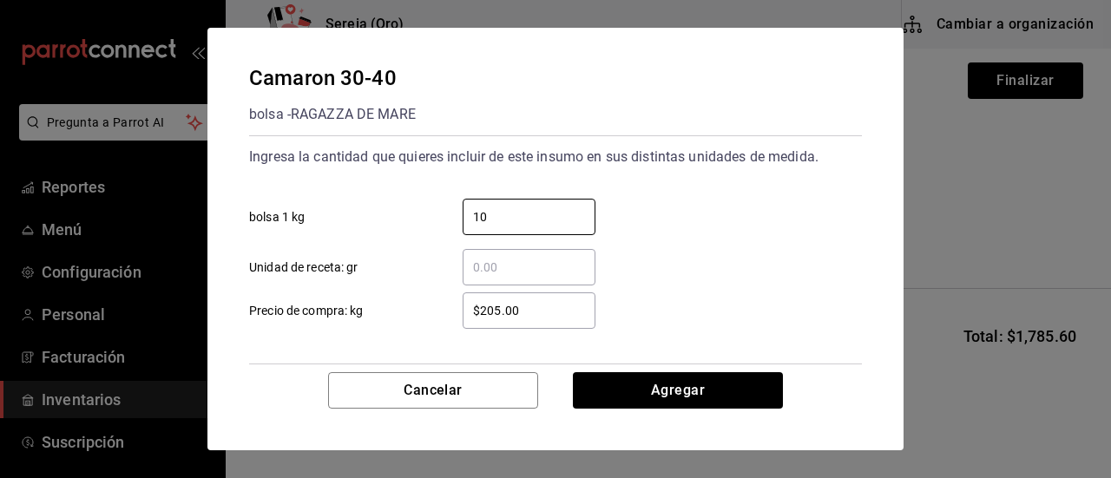
type input "10"
click at [501, 311] on input "$205.00" at bounding box center [529, 310] width 133 height 21
type input "$2.00"
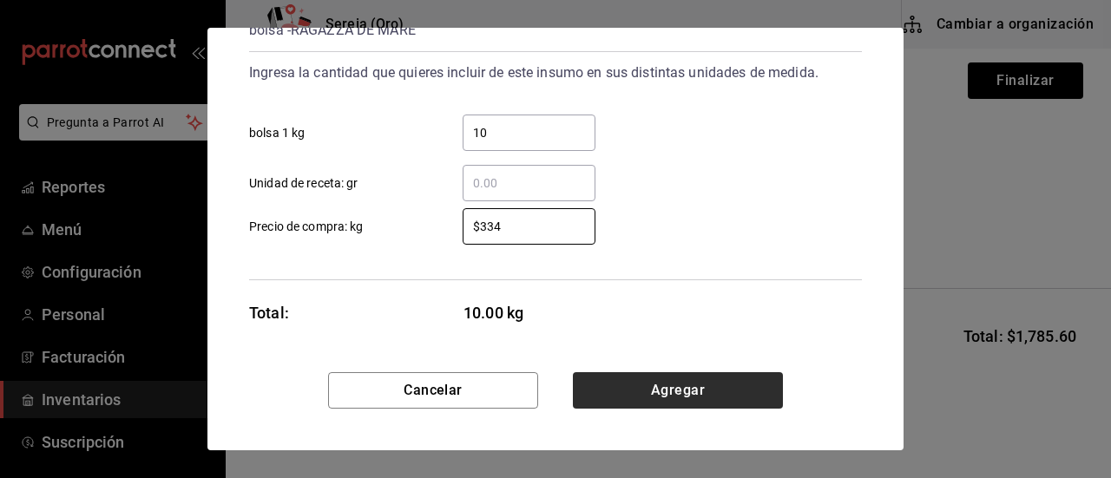
type input "$334"
click at [643, 385] on button "Agregar" at bounding box center [678, 391] width 210 height 36
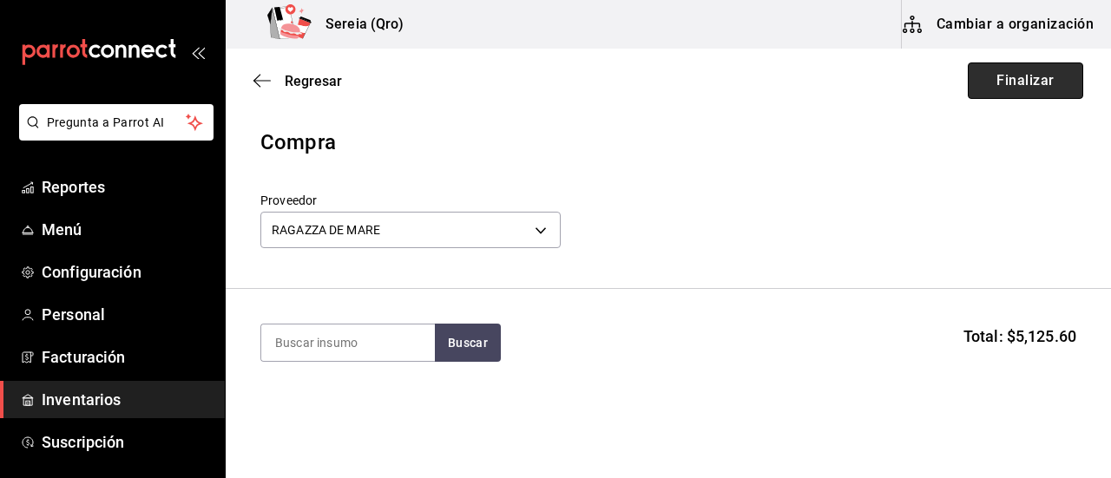
click at [1024, 87] on button "Finalizar" at bounding box center [1025, 81] width 115 height 36
